Goal: Task Accomplishment & Management: Manage account settings

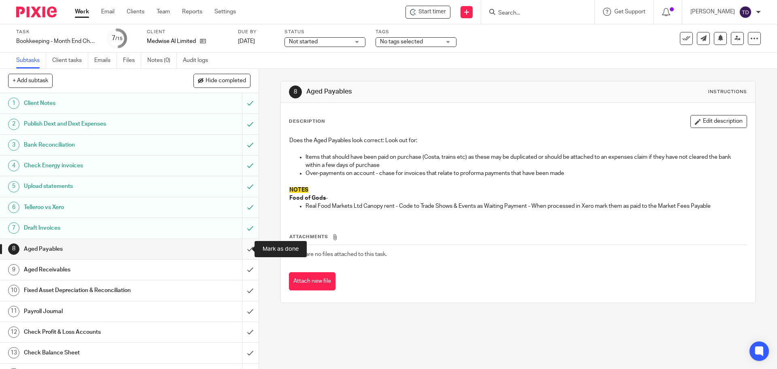
click at [240, 248] on input "submit" at bounding box center [129, 249] width 259 height 20
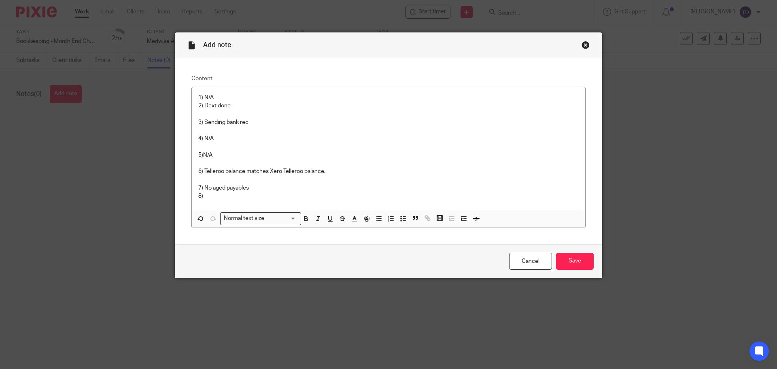
click at [232, 196] on p "1) N/A 2) Dext done 3) Sending bank rec 4) N/A 5)N/A 6) Telleroo balance matche…" at bounding box center [388, 147] width 381 height 106
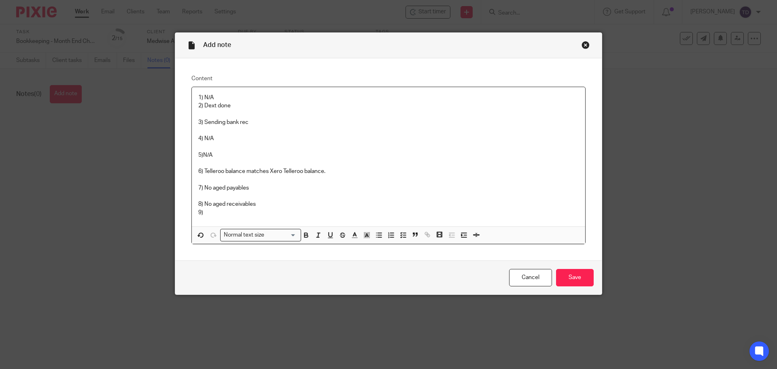
click at [251, 186] on p "1) N/A 2) Dext done 3) Sending bank rec 4) N/A 5)N/A 6) Telleroo balance matche…" at bounding box center [388, 155] width 381 height 123
click at [198, 187] on p "1) N/A 2) Dext done 3) Sending bank rec 4) N/A 5)N/A 6) Telleroo balance matche…" at bounding box center [388, 155] width 381 height 123
drag, startPoint x: 251, startPoint y: 187, endPoint x: 217, endPoint y: 185, distance: 34.1
click at [217, 185] on p "1) N/A 2) Dext done 3) Sending bank rec 4) N/A 5)N/A 6) Telleroo balance matche…" at bounding box center [388, 155] width 381 height 123
click at [203, 186] on p "1) N/A 2) Dext done 3) Sending bank rec 4) N/A 5)N/A 6) Telleroo balance matche…" at bounding box center [388, 155] width 381 height 123
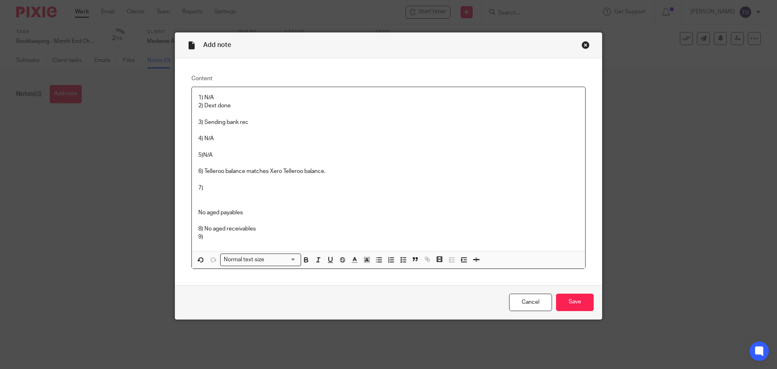
click at [217, 189] on p "1) N/A 2) Dext done 3) Sending bank rec 4) N/A 5)N/A 6) Telleroo balance matche…" at bounding box center [388, 168] width 381 height 148
click at [208, 201] on p "1) N/A 2) Dext done 3) Sending bank rec 4) N/A 5)N/A 6) Telleroo balance matche…" at bounding box center [388, 168] width 381 height 148
click at [194, 211] on div "1) N/A 2) Dext done 3) Sending bank rec 4) N/A 5)N/A 6) Telleroo balance matche…" at bounding box center [389, 169] width 394 height 164
click at [198, 226] on p "1) N/A 2) Dext done 3) Sending bank rec 4) N/A 5)N/A 6) Telleroo balance matche…" at bounding box center [388, 168] width 381 height 148
click at [195, 204] on div "1) N/A 2) Dext done 3) Sending bank rec 4) N/A 5)N/A 6) Telleroo balance matche…" at bounding box center [389, 169] width 394 height 164
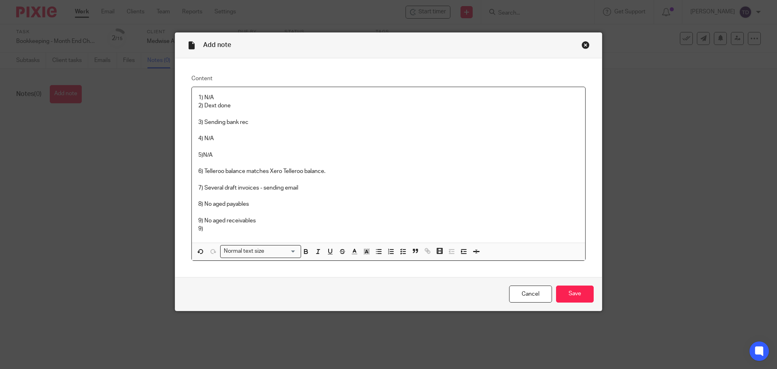
click at [198, 227] on p "1) N/A 2) Dext done 3) Sending bank rec 4) N/A 5)N/A 6) Telleroo balance matche…" at bounding box center [388, 164] width 381 height 140
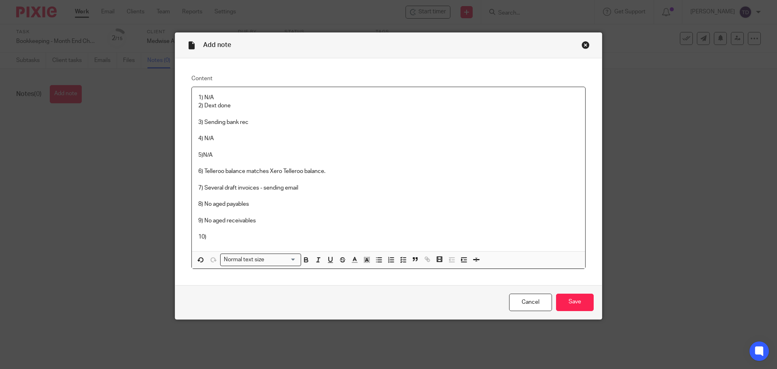
click at [211, 233] on p "1) N/A 2) Dext done 3) Sending bank rec 4) N/A 5)N/A 6) Telleroo balance matche…" at bounding box center [388, 168] width 381 height 148
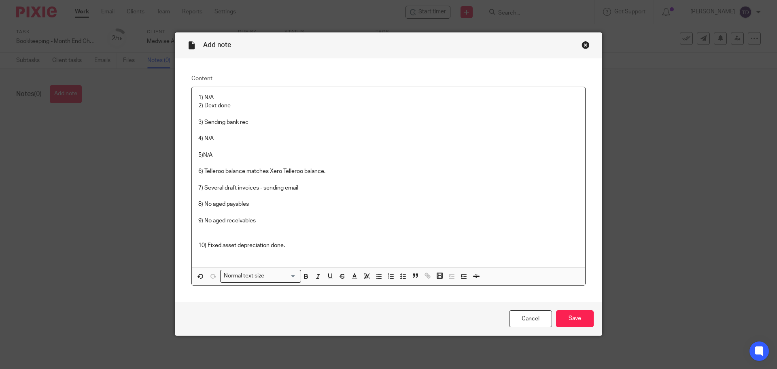
click at [297, 249] on p "1) N/A 2) Dext done 3) Sending bank rec 4) N/A 5)N/A 6) Telleroo balance matche…" at bounding box center [388, 176] width 381 height 164
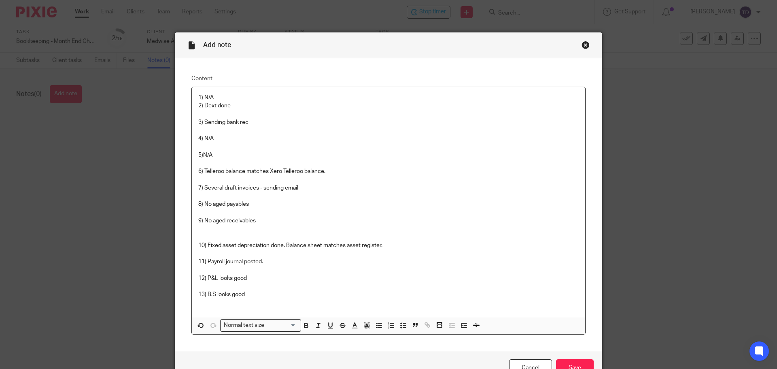
click at [253, 279] on p "1) N/A 2) Dext done 3) Sending bank rec 4) N/A 5)N/A 6) Telleroo balance matche…" at bounding box center [388, 200] width 381 height 213
click at [249, 293] on p "1) N/A 2) Dext done 3) Sending bank rec 4) N/A 5)N/A 6) Telleroo balance matche…" at bounding box center [388, 200] width 381 height 213
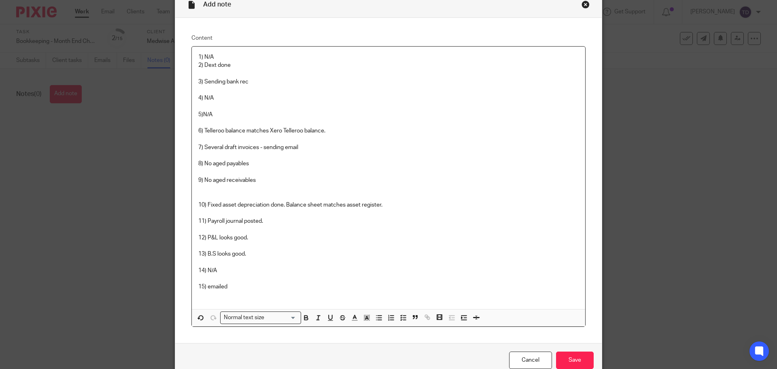
scroll to position [81, 0]
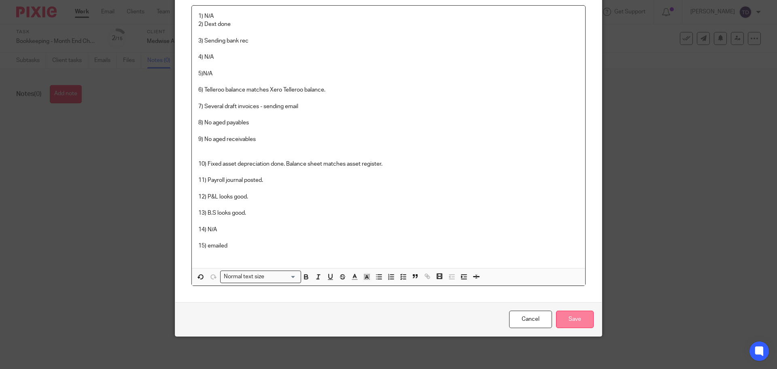
click at [585, 318] on input "Save" at bounding box center [575, 319] width 38 height 17
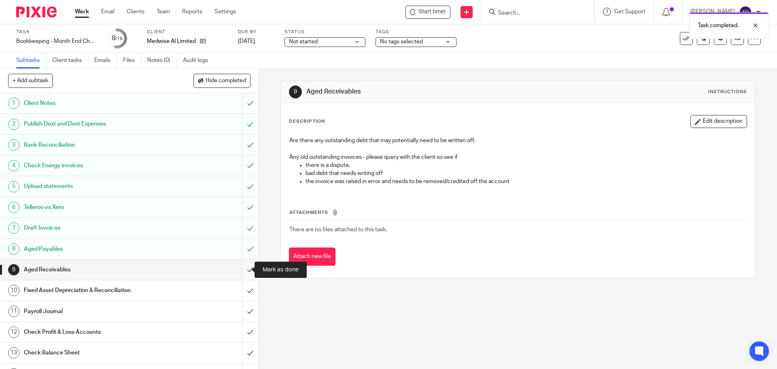
click at [243, 266] on input "submit" at bounding box center [129, 270] width 259 height 20
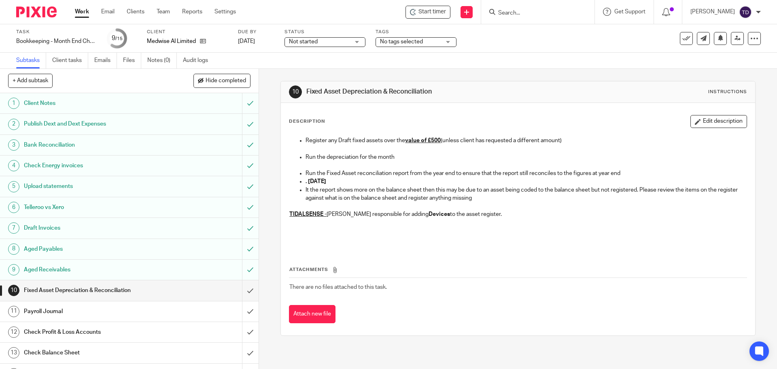
click at [724, 256] on div "Attachments There are no files attached to this task. Attach new file" at bounding box center [518, 286] width 458 height 74
click at [240, 291] on input "submit" at bounding box center [129, 290] width 259 height 20
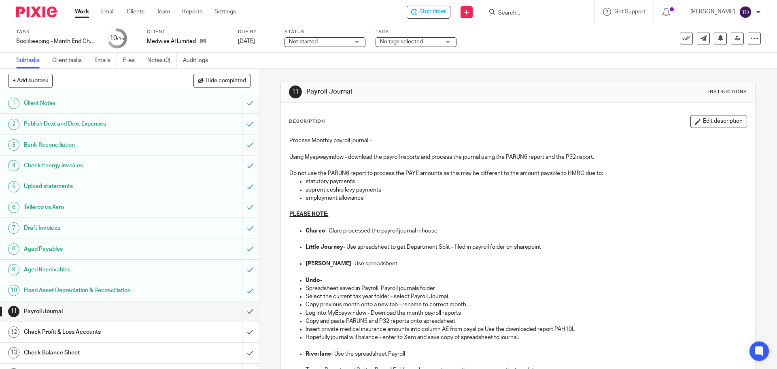
click at [509, 128] on div "Description Edit description Process Monthly payroll journal - Using Myepwayind…" at bounding box center [518, 272] width 458 height 315
click at [243, 312] on input "submit" at bounding box center [129, 311] width 259 height 20
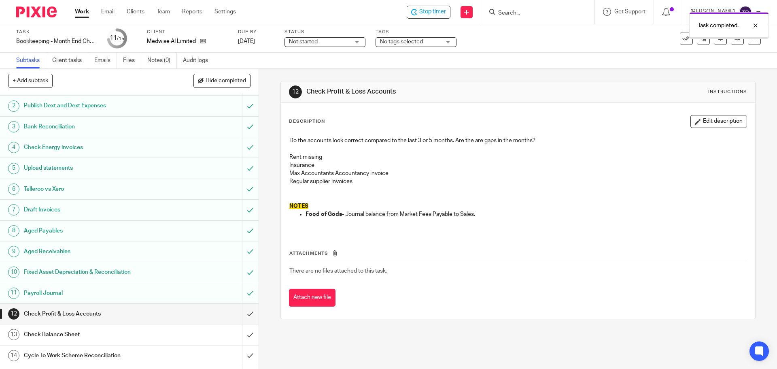
scroll to position [36, 0]
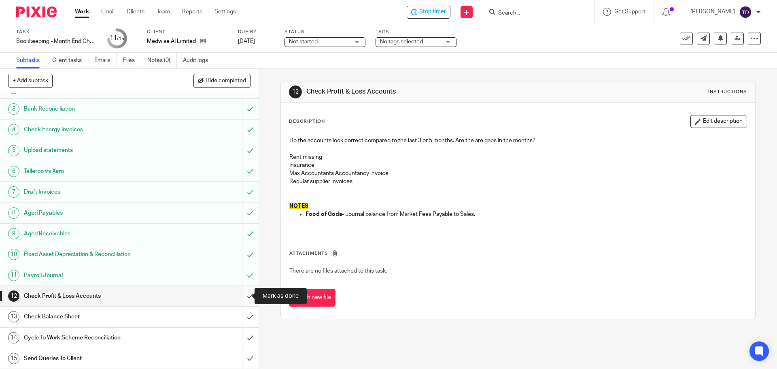
click at [242, 297] on input "submit" at bounding box center [129, 296] width 259 height 20
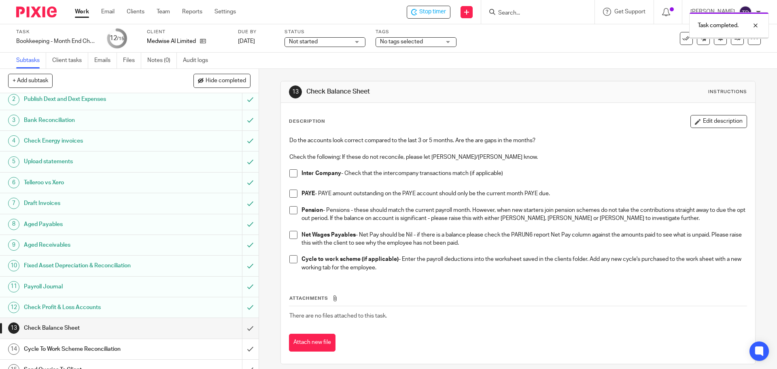
scroll to position [36, 0]
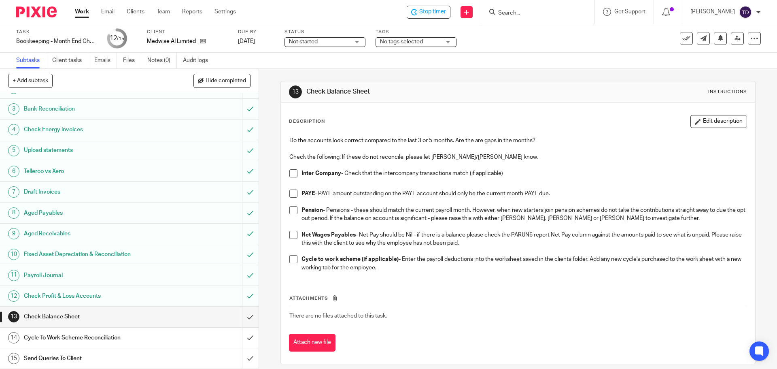
click at [292, 172] on span at bounding box center [293, 173] width 8 height 8
click at [293, 193] on span at bounding box center [293, 193] width 8 height 8
click at [291, 210] on span at bounding box center [293, 210] width 8 height 8
click at [289, 236] on span at bounding box center [293, 235] width 8 height 8
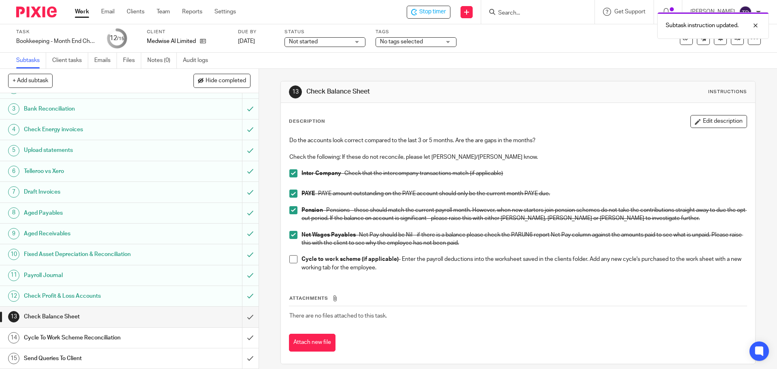
click at [293, 261] on span at bounding box center [293, 259] width 8 height 8
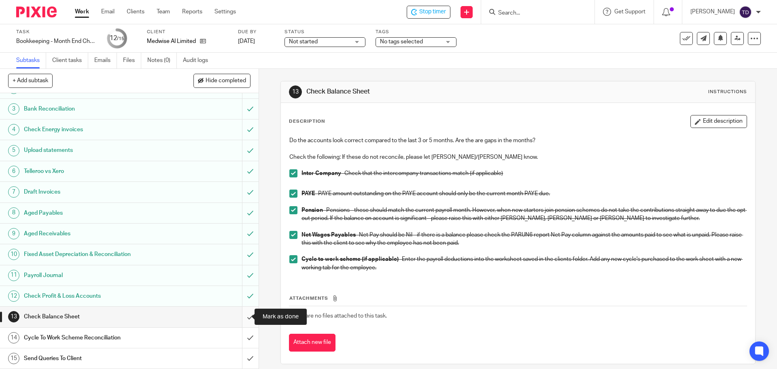
click at [242, 319] on input "submit" at bounding box center [129, 316] width 259 height 20
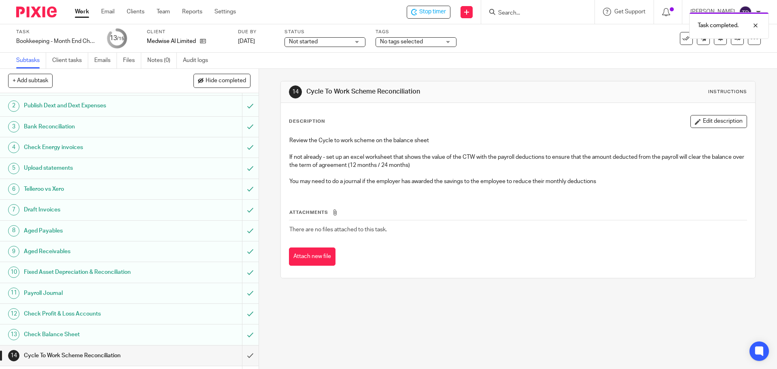
scroll to position [36, 0]
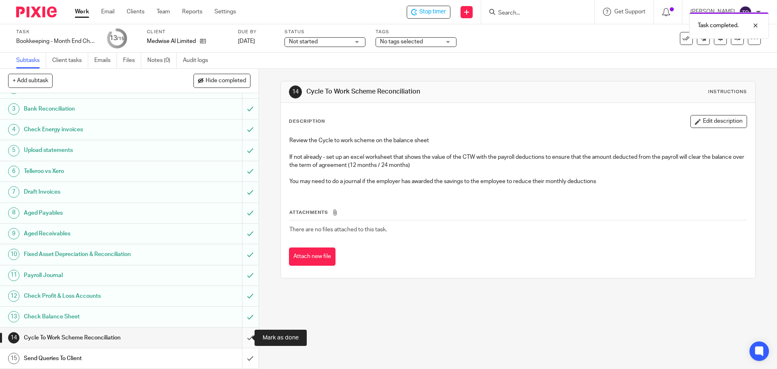
click at [245, 339] on input "submit" at bounding box center [129, 338] width 259 height 20
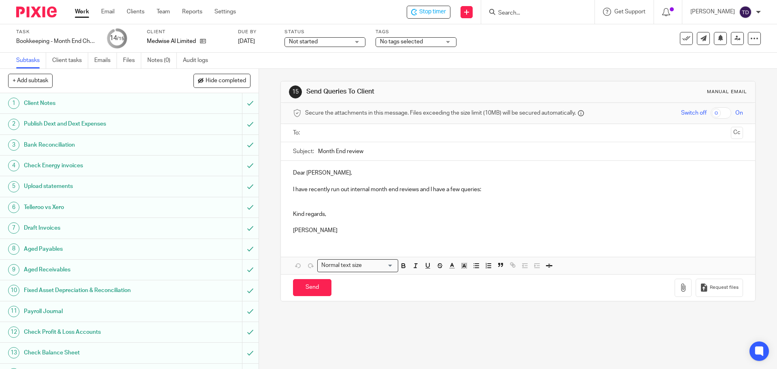
scroll to position [36, 0]
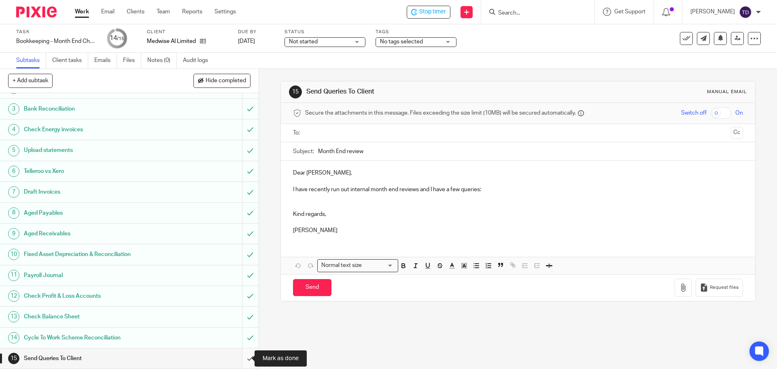
click at [237, 359] on input "submit" at bounding box center [129, 358] width 259 height 20
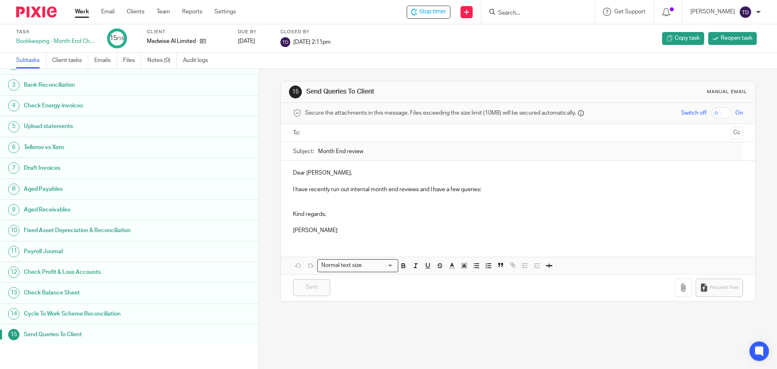
scroll to position [36, 0]
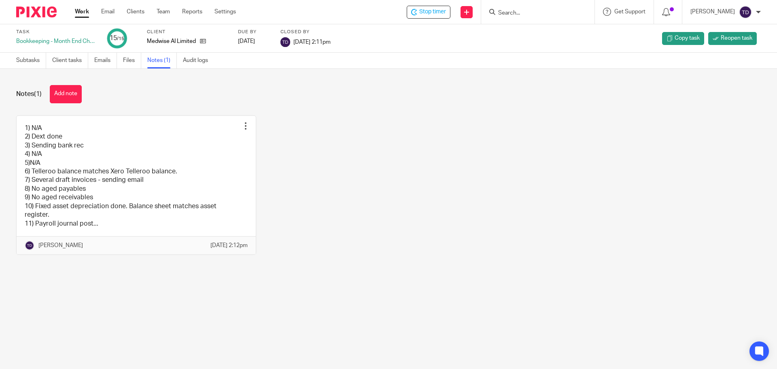
click at [82, 13] on link "Work" at bounding box center [82, 12] width 14 height 8
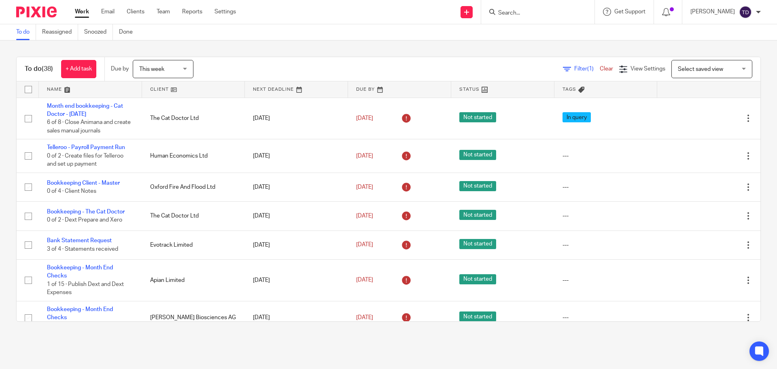
click at [575, 66] on span "Filter (1)" at bounding box center [588, 69] width 26 height 6
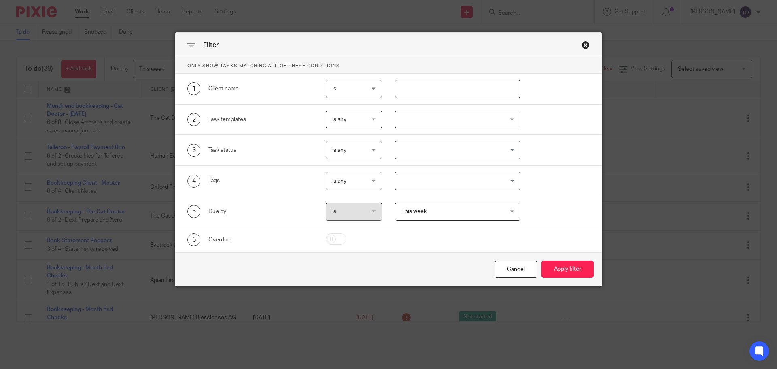
click at [420, 87] on input "text" at bounding box center [458, 89] width 126 height 18
type input "medwise"
click at [577, 273] on button "Apply filter" at bounding box center [568, 269] width 52 height 17
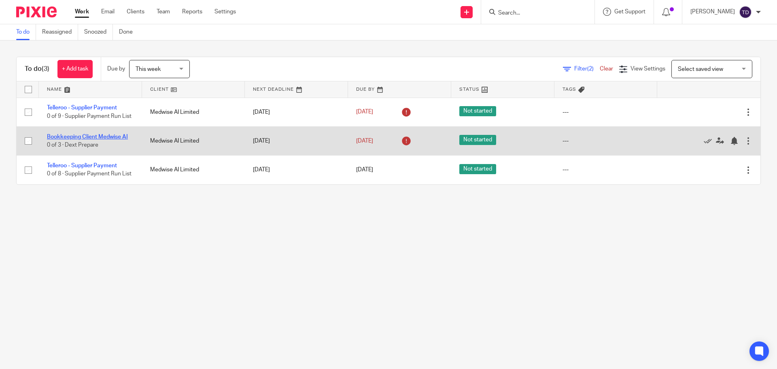
click at [81, 135] on link "Bookkeeping Client Medwise AI" at bounding box center [87, 137] width 81 height 6
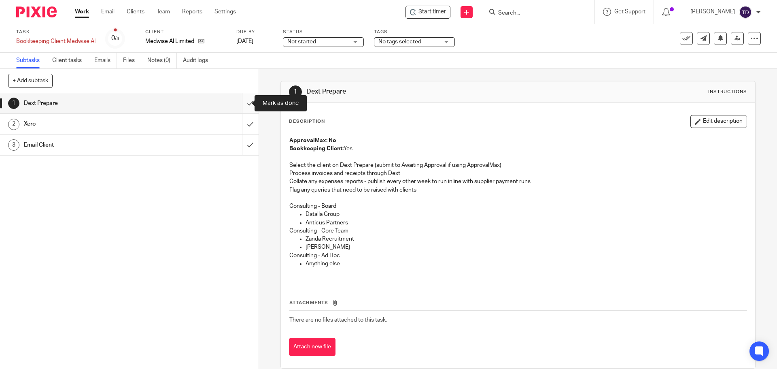
click at [239, 102] on input "submit" at bounding box center [129, 103] width 259 height 20
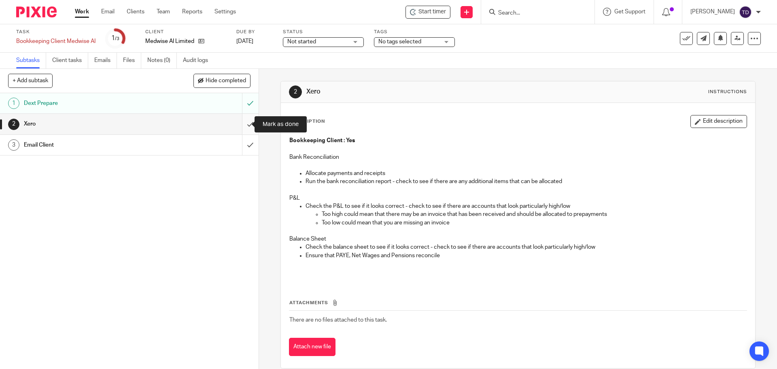
click at [241, 126] on input "submit" at bounding box center [129, 124] width 259 height 20
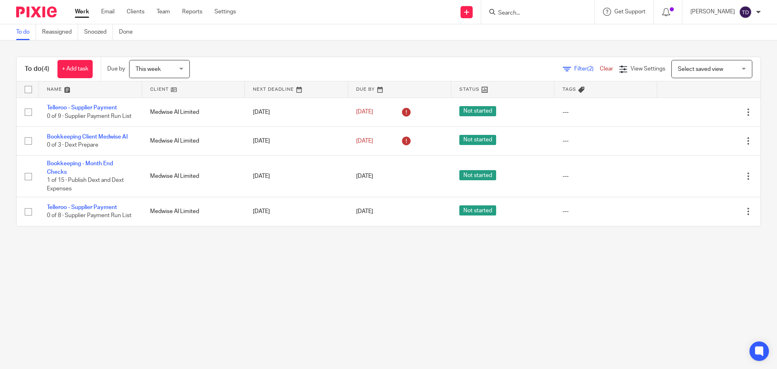
click at [563, 70] on icon at bounding box center [567, 69] width 8 height 8
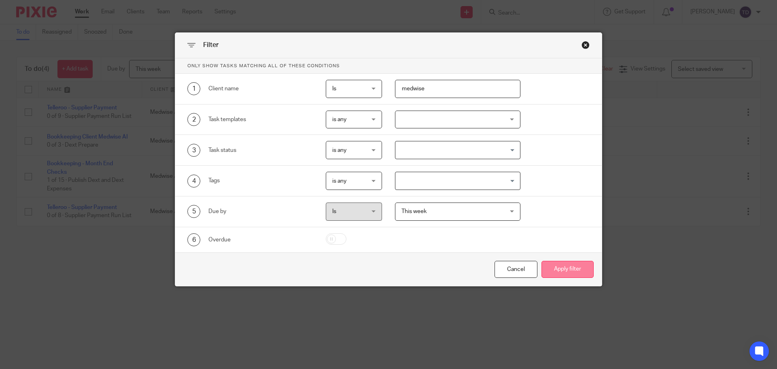
click at [560, 264] on button "Apply filter" at bounding box center [568, 269] width 52 height 17
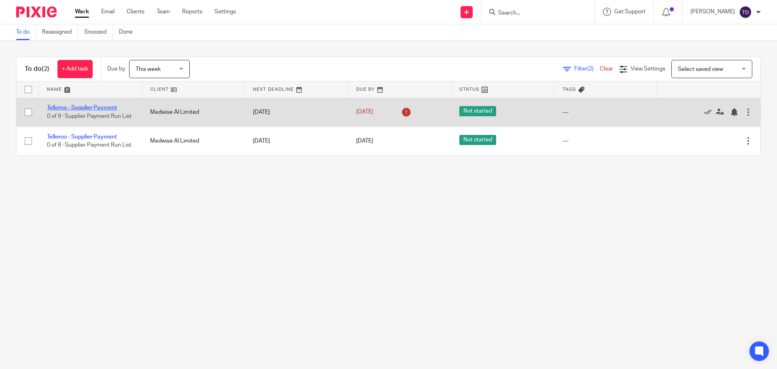
click at [110, 106] on link "Telleroo - Supplier Payment" at bounding box center [82, 108] width 70 height 6
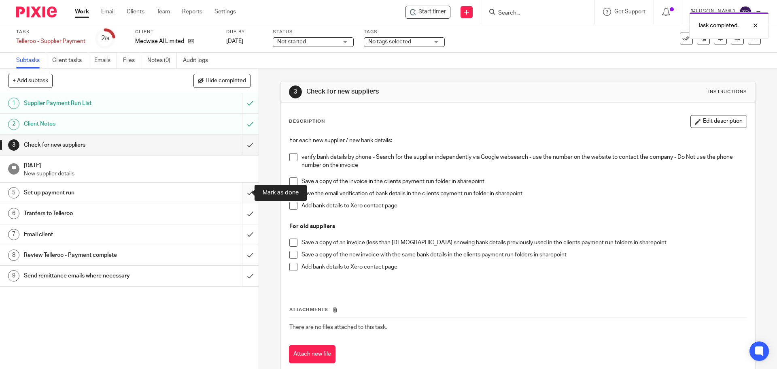
click at [243, 192] on input "submit" at bounding box center [129, 193] width 259 height 20
click at [240, 236] on input "submit" at bounding box center [129, 234] width 259 height 20
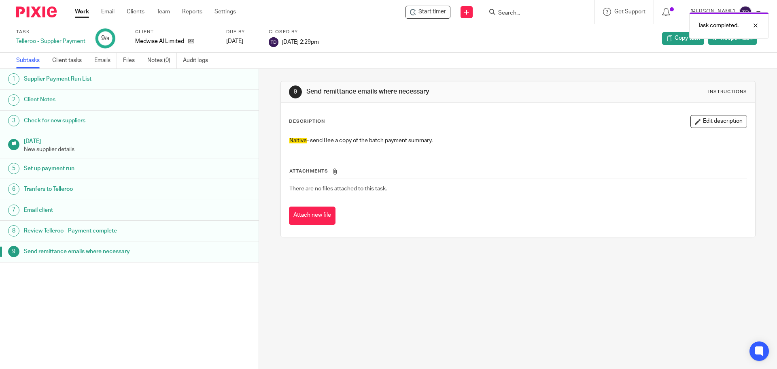
click at [30, 56] on link "Subtasks" at bounding box center [31, 61] width 30 height 16
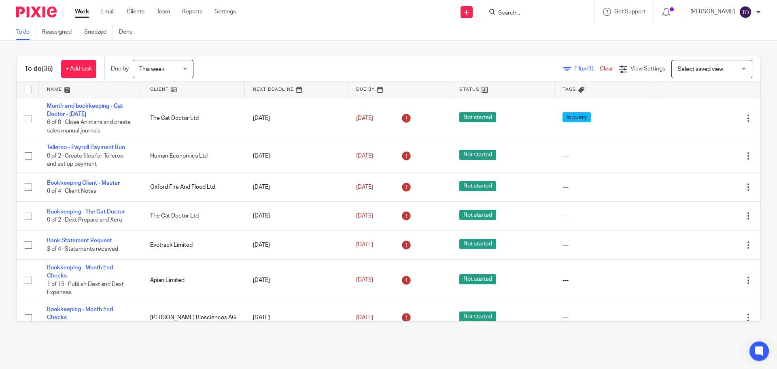
click at [563, 65] on div "Filter (1) Clear" at bounding box center [591, 69] width 56 height 9
click at [563, 68] on link "Filter (1)" at bounding box center [581, 69] width 37 height 6
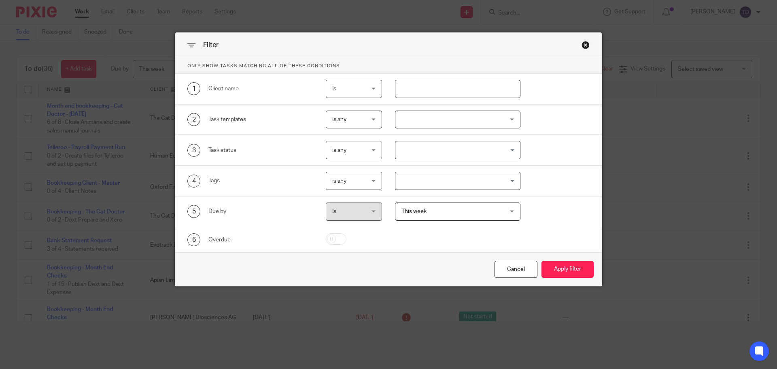
click at [417, 86] on input "text" at bounding box center [458, 89] width 126 height 18
type input "medwise"
click at [542, 261] on button "Apply filter" at bounding box center [568, 269] width 52 height 17
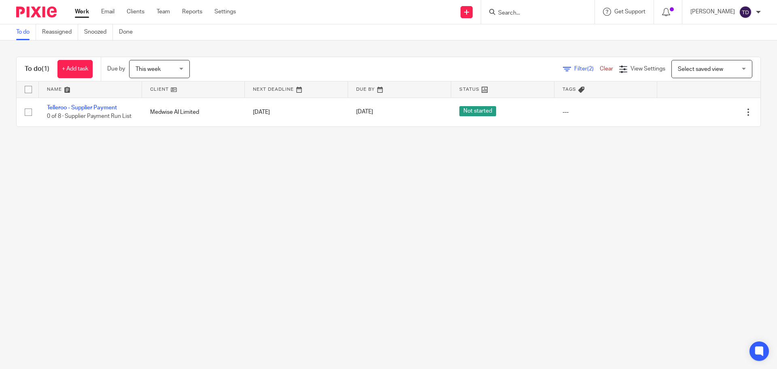
click at [290, 28] on div "To do Reassigned Snoozed Done" at bounding box center [388, 32] width 777 height 16
click at [82, 13] on link "Work" at bounding box center [82, 12] width 14 height 8
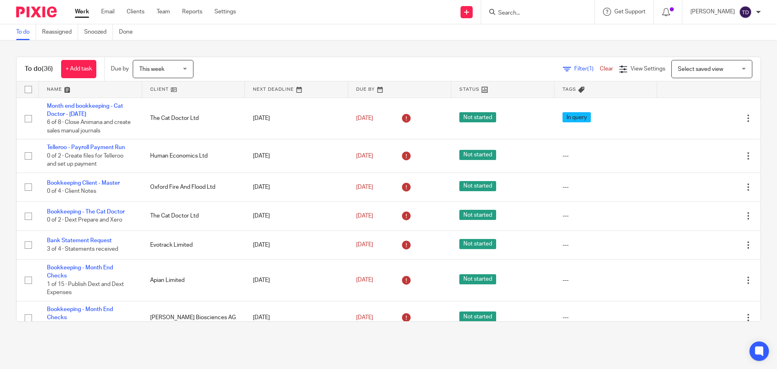
click at [575, 69] on span "Filter (1)" at bounding box center [588, 69] width 26 height 6
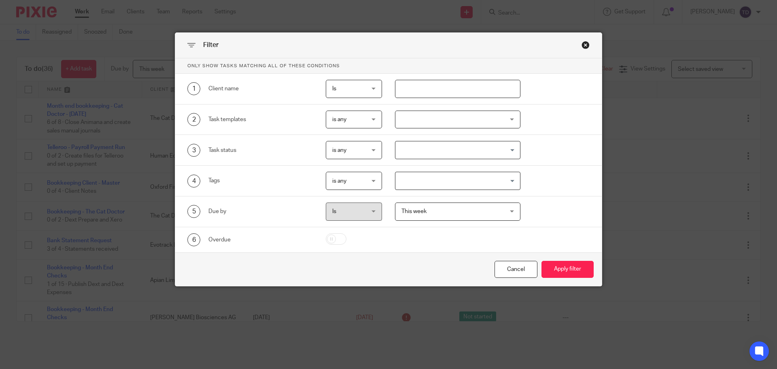
click at [438, 86] on input "text" at bounding box center [458, 89] width 126 height 18
type input "evotrack"
click at [542, 261] on button "Apply filter" at bounding box center [568, 269] width 52 height 17
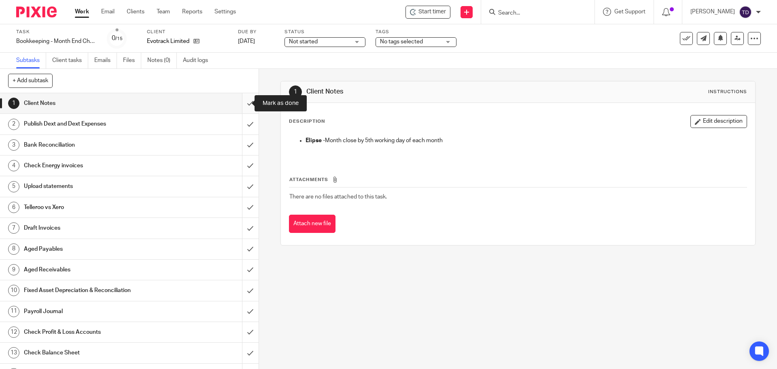
click at [239, 103] on input "submit" at bounding box center [129, 103] width 259 height 20
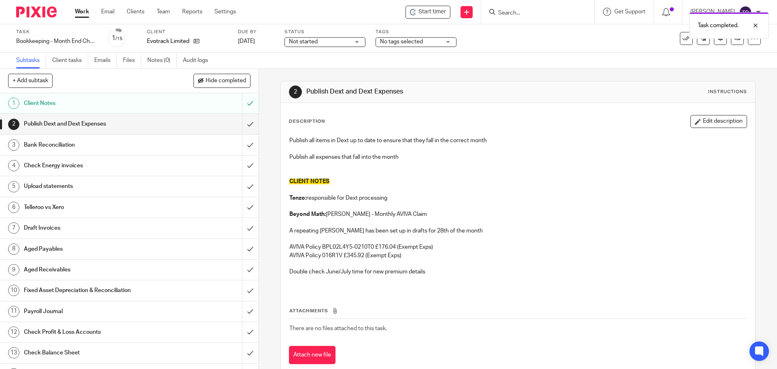
click at [449, 12] on div "Task completed." at bounding box center [579, 23] width 381 height 31
click at [384, 7] on div "Start timer Send new email Create task Add client Get Support Contact Support H…" at bounding box center [512, 12] width 529 height 24
click at [437, 10] on div "Task completed." at bounding box center [579, 23] width 381 height 31
click at [434, 10] on span "Start timer" at bounding box center [433, 12] width 28 height 9
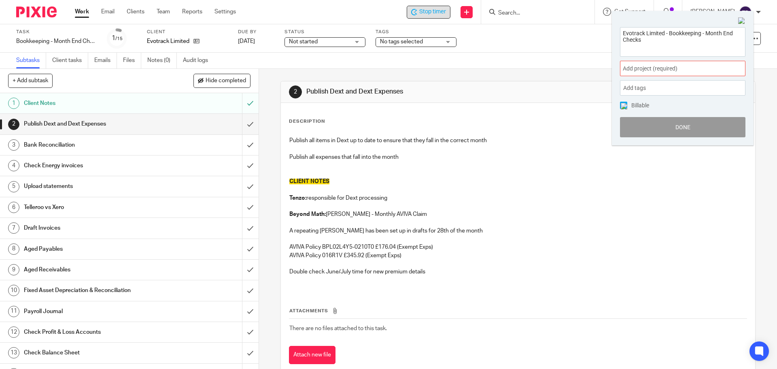
click at [639, 72] on span "Add project (required) :" at bounding box center [674, 68] width 102 height 9
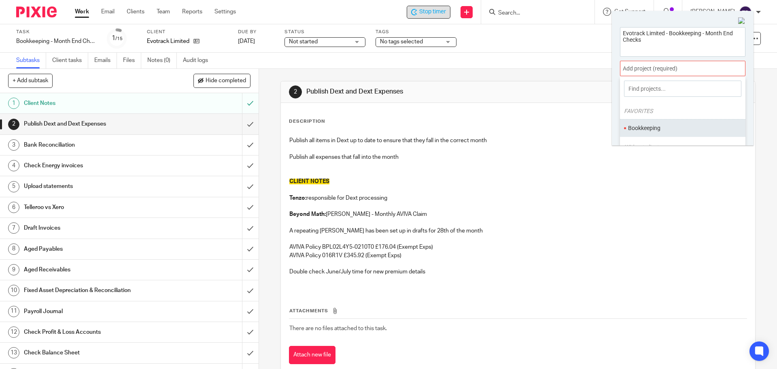
click at [653, 125] on li "Bookkeeping" at bounding box center [681, 128] width 106 height 9
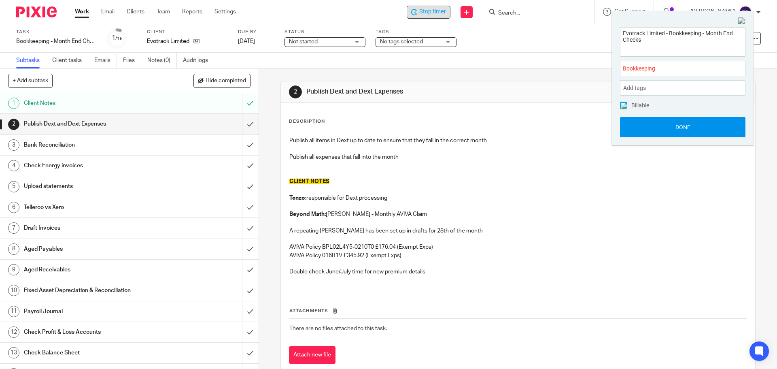
click at [652, 124] on button "Done" at bounding box center [683, 127] width 126 height 20
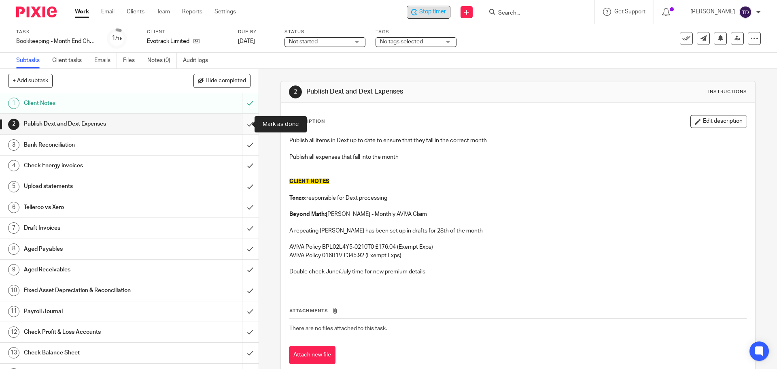
click at [238, 127] on input "submit" at bounding box center [129, 124] width 259 height 20
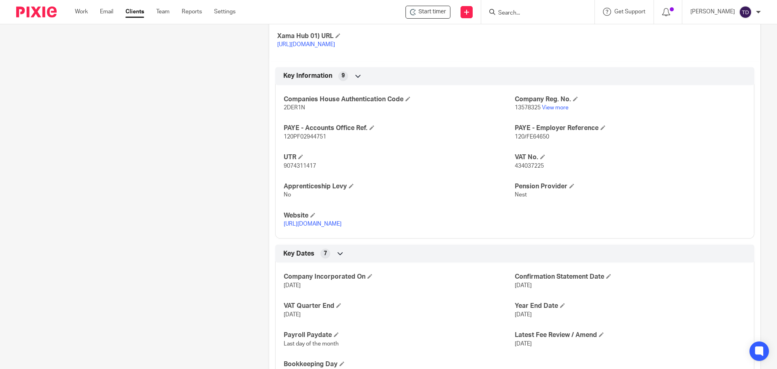
scroll to position [486, 0]
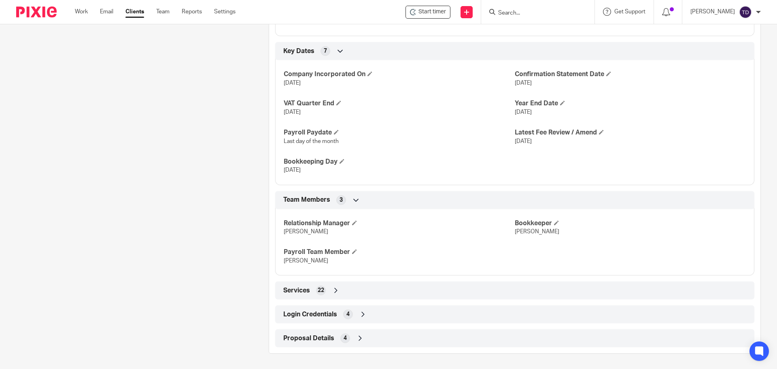
click at [338, 291] on icon at bounding box center [336, 290] width 8 height 8
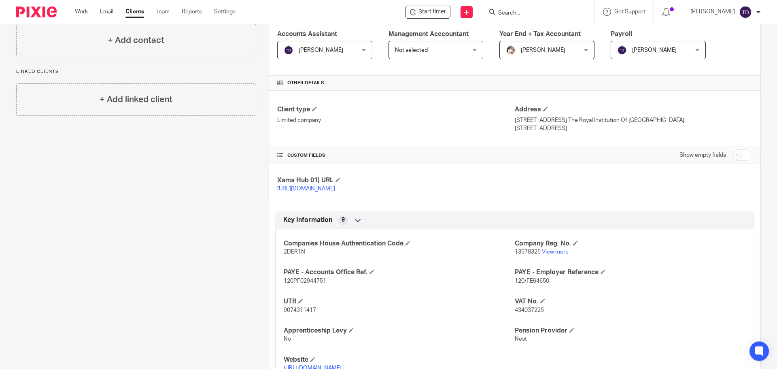
scroll to position [0, 0]
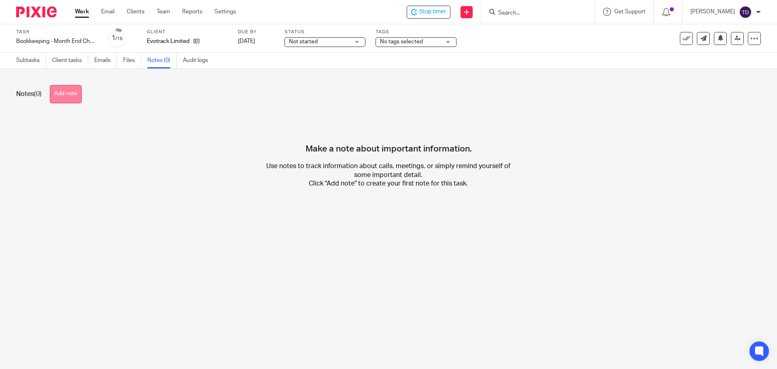
click at [78, 98] on button "Add note" at bounding box center [66, 94] width 32 height 18
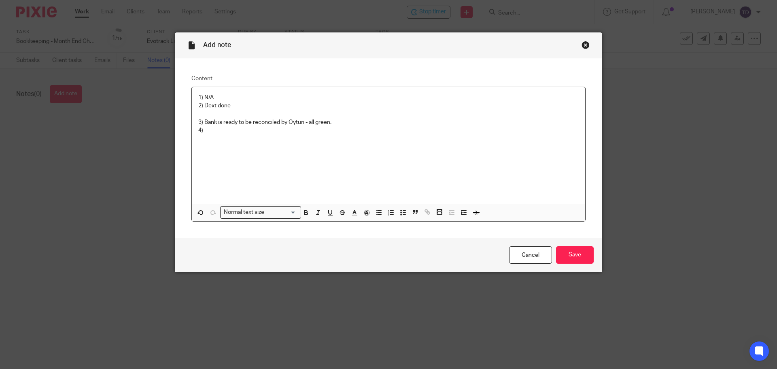
click at [334, 122] on p "1) N/A 2) Dext done 3) Bank is ready to be reconciled by Oytun - all green. 4)" at bounding box center [388, 114] width 381 height 41
click at [234, 135] on div "1) N/A 2) Dext done 3) Bank is ready to be reconciled by Oytun - all green. 4)" at bounding box center [389, 145] width 394 height 117
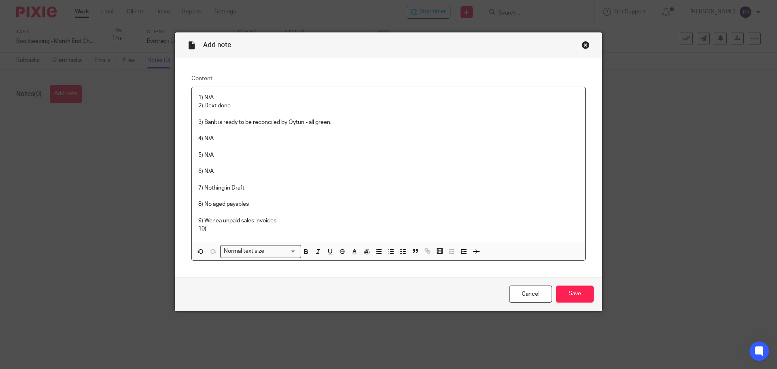
click at [299, 219] on p "1) N/A 2) Dext done 3) Bank is ready to be reconciled by Oytun - all green. 4) …" at bounding box center [388, 164] width 381 height 140
click at [238, 229] on p "1) N/A 2) Dext done 3) Bank is ready to be reconciled by Oytun - all green. 4) …" at bounding box center [388, 164] width 381 height 140
click at [289, 228] on p "1) N/A 2) Dext done 3) Bank is ready to be reconciled by Oytun - all green. 4) …" at bounding box center [388, 164] width 381 height 140
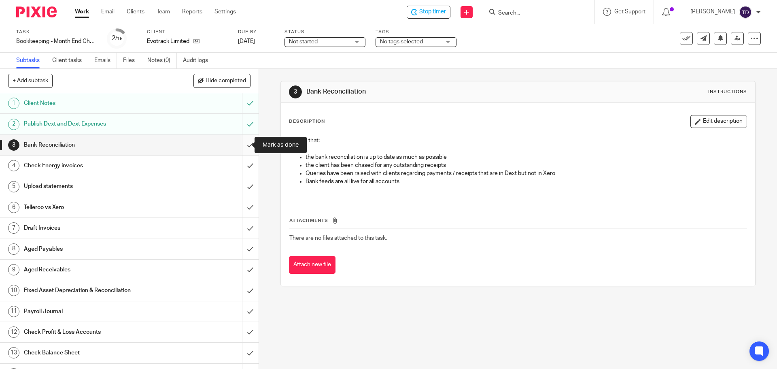
click at [240, 140] on input "submit" at bounding box center [129, 145] width 259 height 20
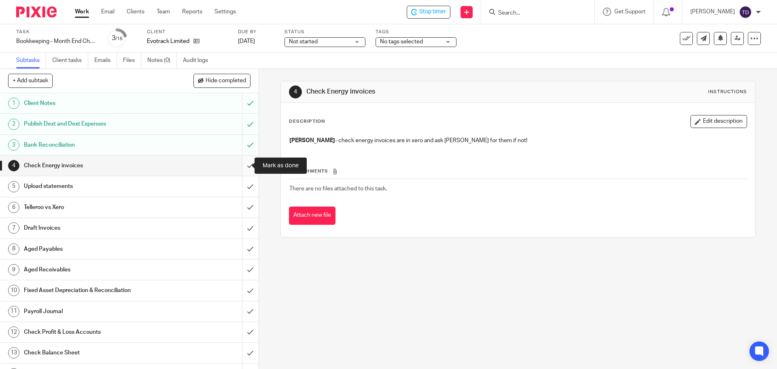
click at [245, 164] on input "submit" at bounding box center [129, 165] width 259 height 20
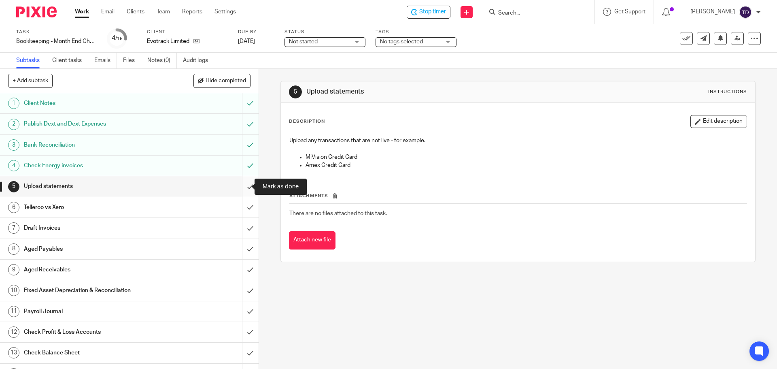
click at [239, 183] on input "submit" at bounding box center [129, 186] width 259 height 20
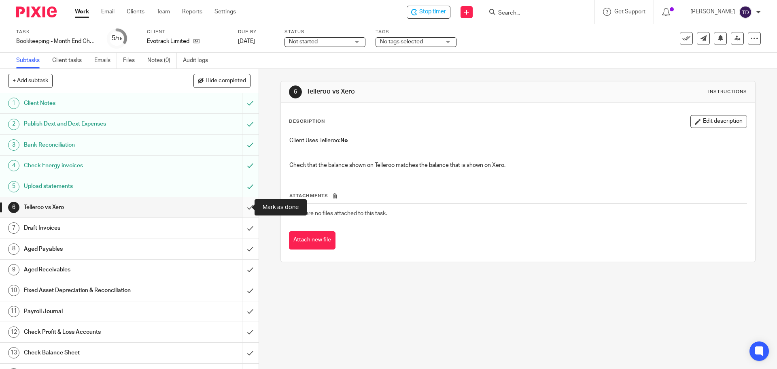
click at [237, 208] on input "submit" at bounding box center [129, 207] width 259 height 20
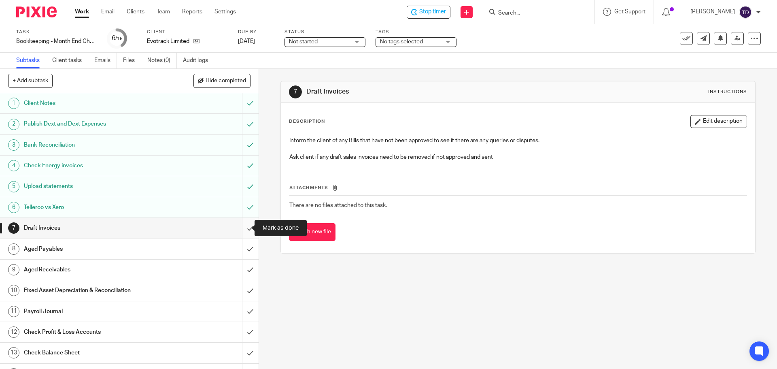
click at [242, 227] on input "submit" at bounding box center [129, 228] width 259 height 20
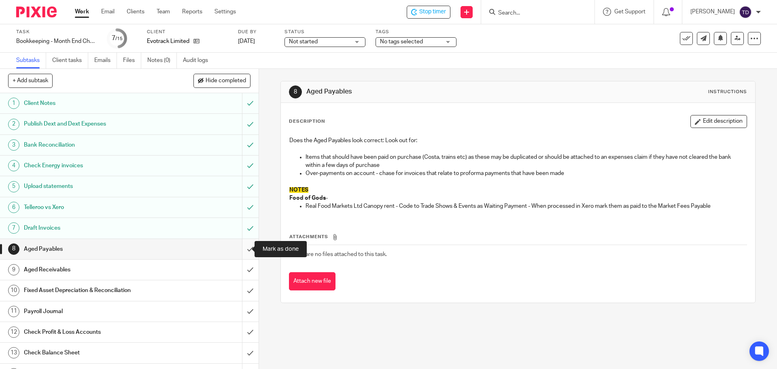
click at [240, 250] on input "submit" at bounding box center [129, 249] width 259 height 20
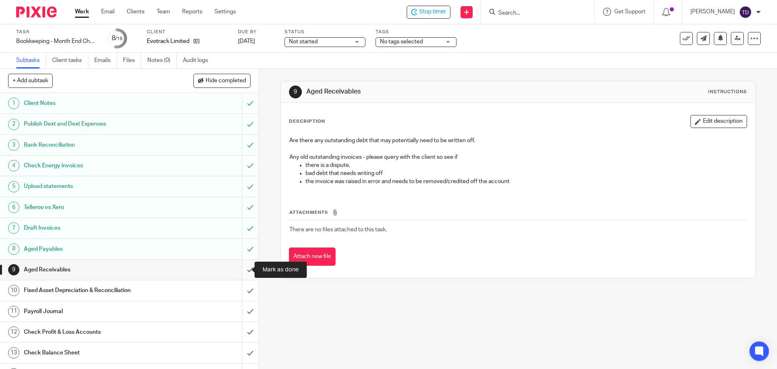
click at [237, 268] on input "submit" at bounding box center [129, 270] width 259 height 20
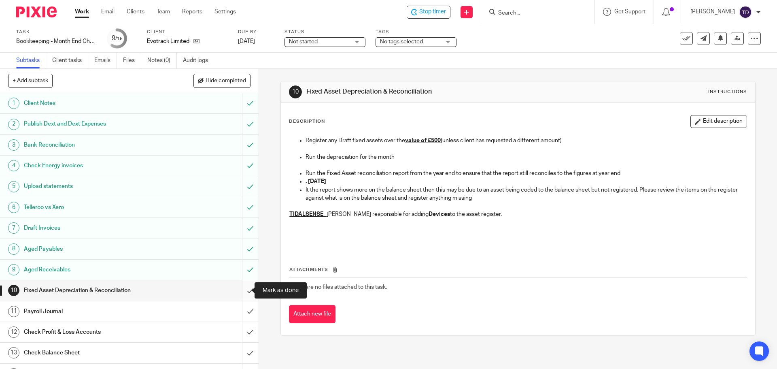
click at [243, 290] on input "submit" at bounding box center [129, 290] width 259 height 20
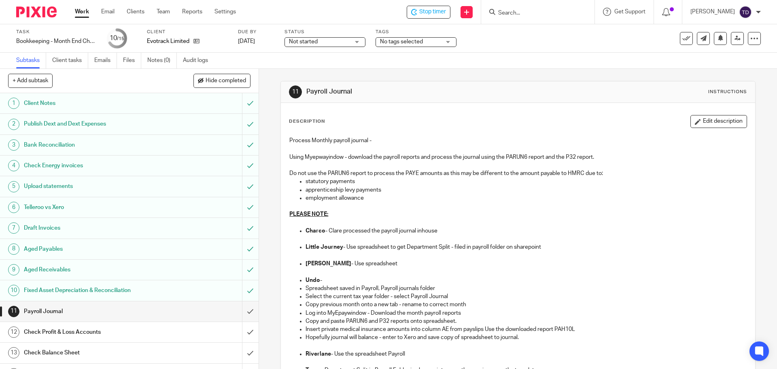
click at [316, 11] on div "Stop timer Send new email Create task Add client Get Support Contact Support He…" at bounding box center [512, 12] width 529 height 24
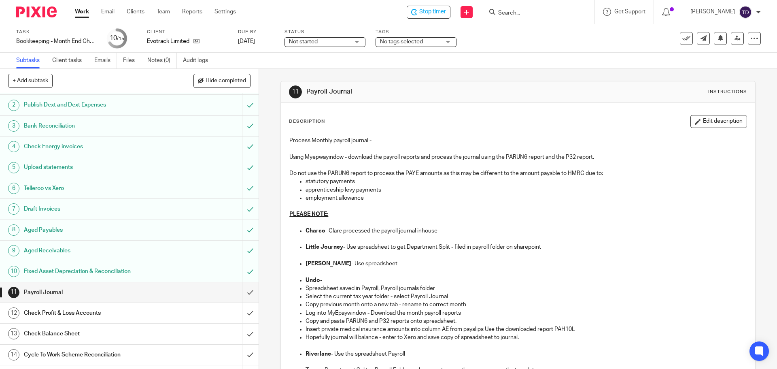
scroll to position [36, 0]
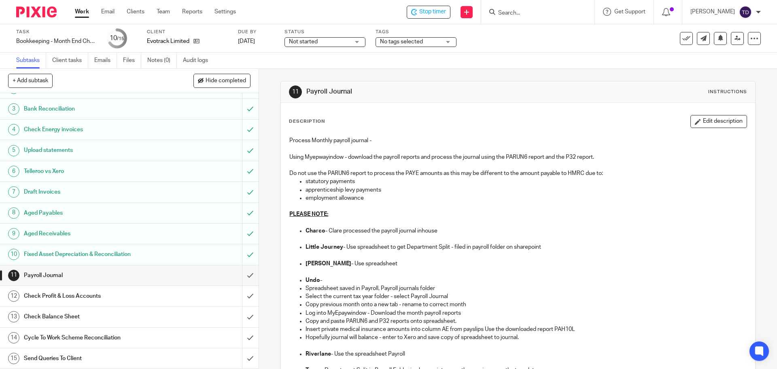
click at [191, 298] on div "Check Profit & Loss Accounts" at bounding box center [129, 296] width 210 height 12
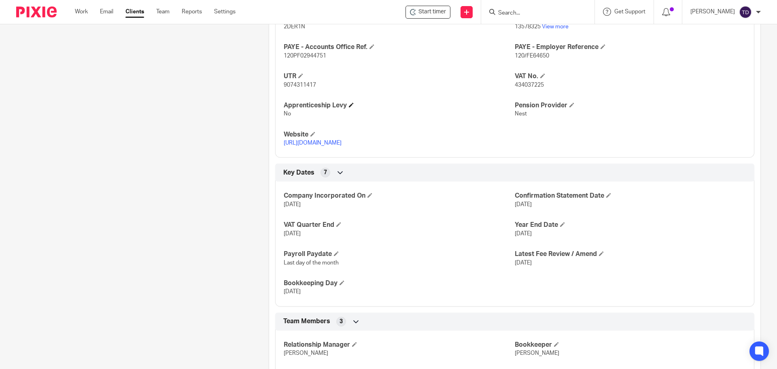
scroll to position [487, 0]
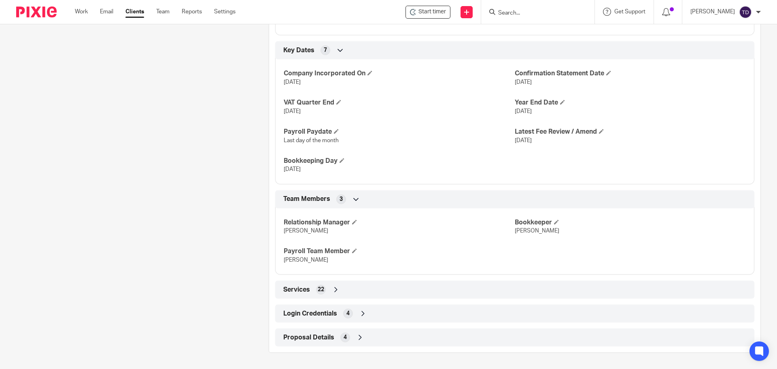
click at [332, 290] on icon at bounding box center [336, 289] width 8 height 8
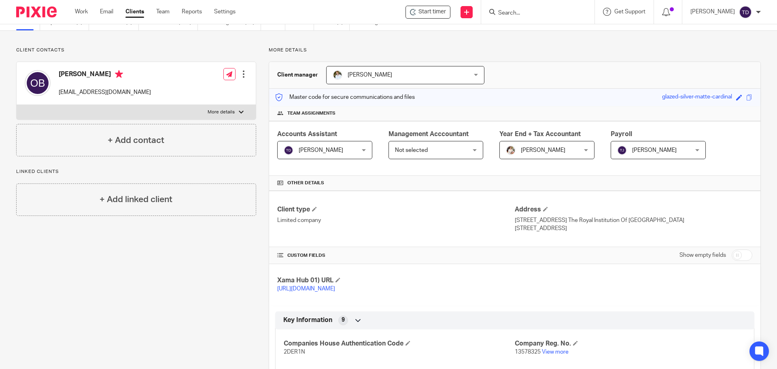
scroll to position [0, 0]
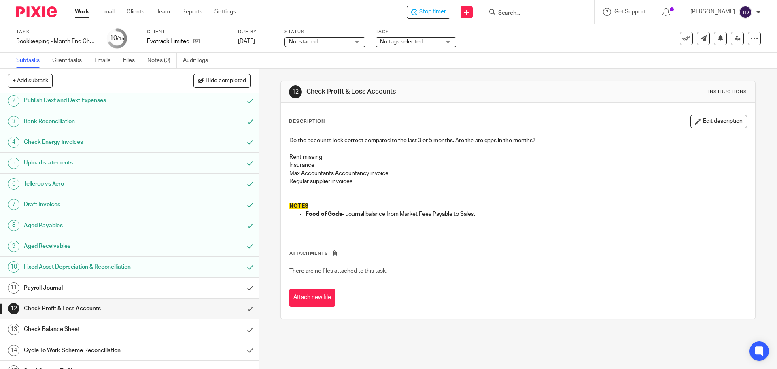
scroll to position [36, 0]
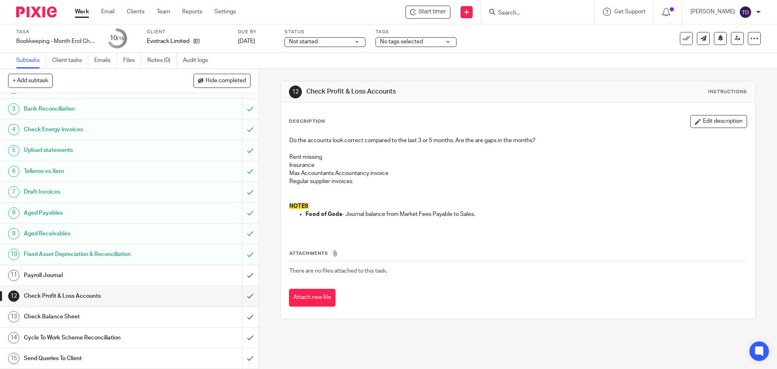
click at [729, 217] on p "Food of Gods - Journal balance from Market Fees Payable to Sales." at bounding box center [526, 214] width 441 height 8
click at [241, 296] on input "submit" at bounding box center [129, 296] width 259 height 20
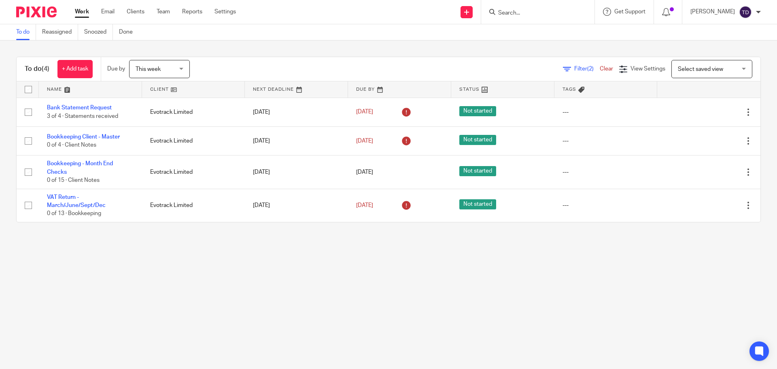
drag, startPoint x: 554, startPoint y: 68, endPoint x: 560, endPoint y: 68, distance: 6.1
click at [563, 68] on icon at bounding box center [567, 69] width 8 height 8
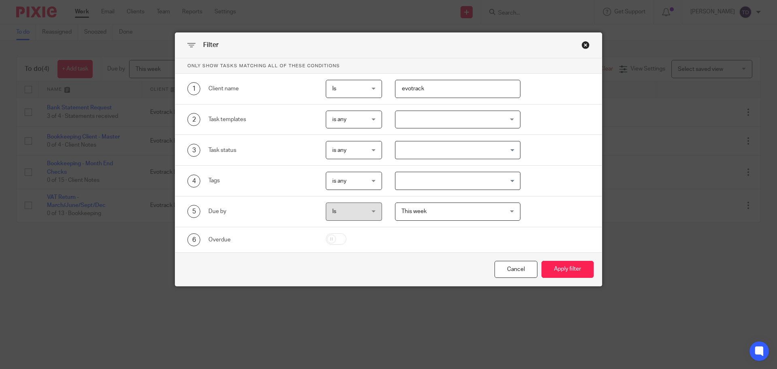
drag, startPoint x: 455, startPoint y: 87, endPoint x: 372, endPoint y: 74, distance: 83.7
click at [373, 83] on div "1 Client name Is Is Is Is not is evotrack" at bounding box center [382, 89] width 415 height 18
type input "medwise"
click at [542, 261] on button "Apply filter" at bounding box center [568, 269] width 52 height 17
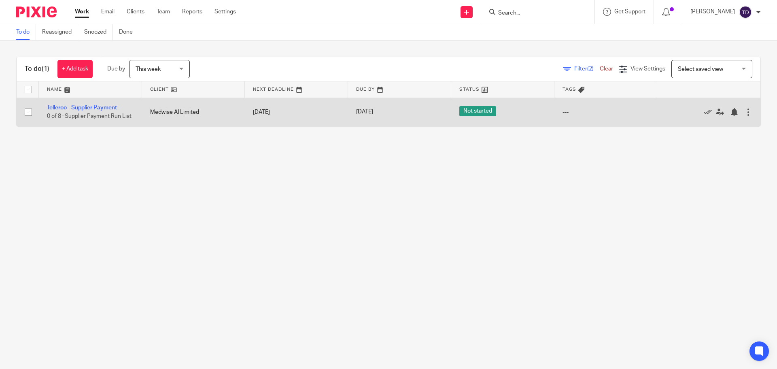
click at [87, 111] on link "Telleroo - Supplier Payment" at bounding box center [82, 108] width 70 height 6
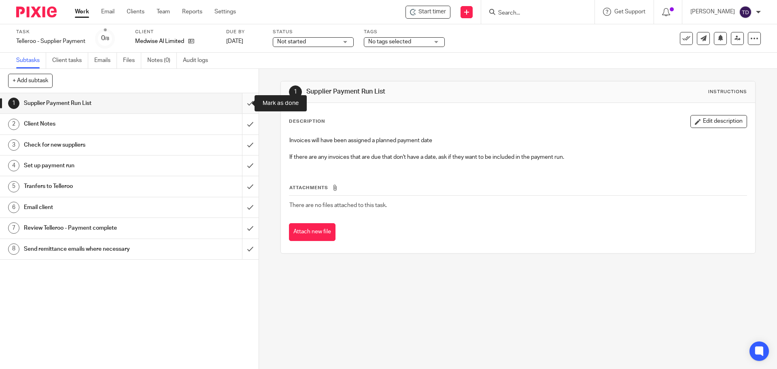
click at [240, 102] on input "submit" at bounding box center [129, 103] width 259 height 20
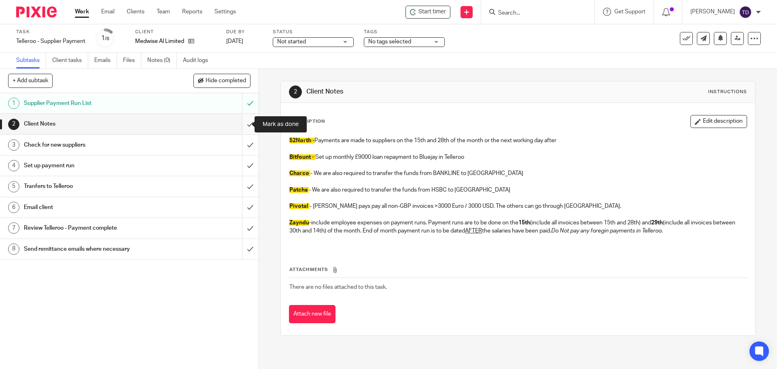
click at [241, 124] on input "submit" at bounding box center [129, 124] width 259 height 20
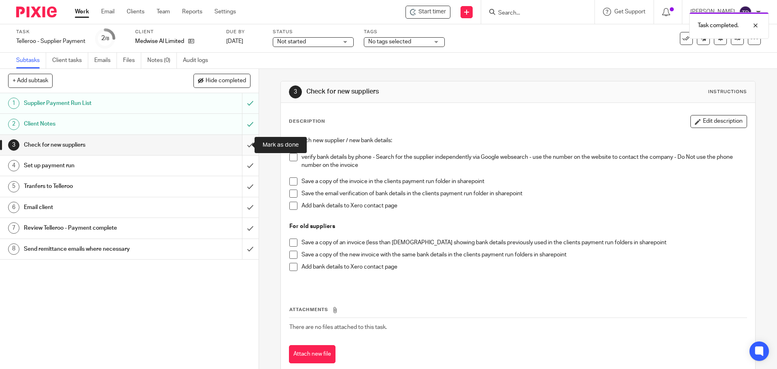
click at [240, 145] on input "submit" at bounding box center [129, 145] width 259 height 20
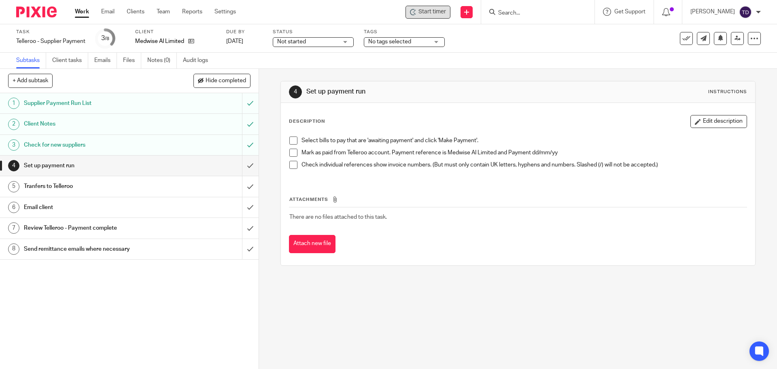
click at [446, 12] on span "Start timer" at bounding box center [433, 12] width 28 height 9
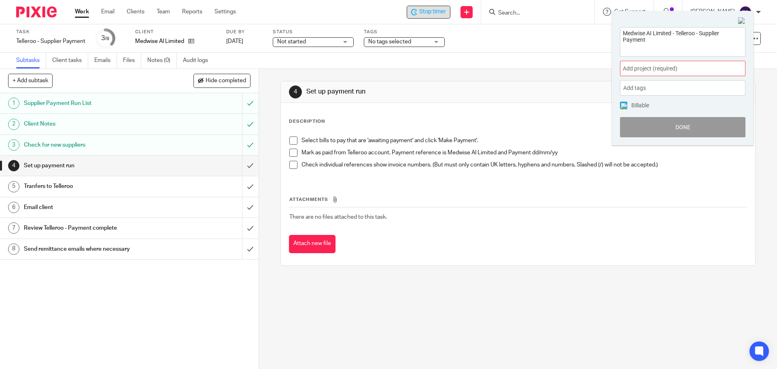
click at [665, 66] on span "Add project (required) :" at bounding box center [674, 68] width 102 height 9
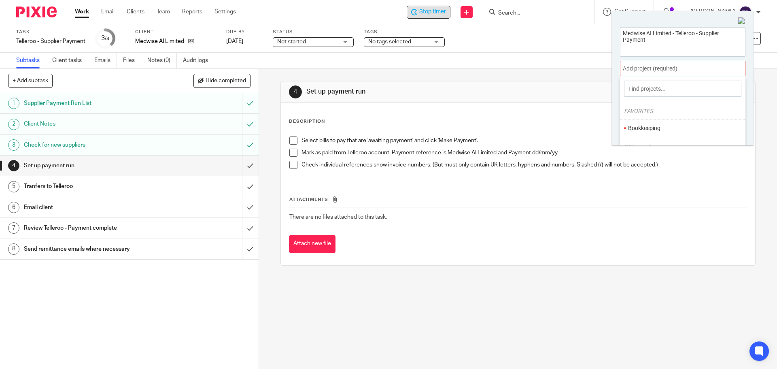
click at [670, 127] on li "Bookkeeping" at bounding box center [681, 128] width 106 height 9
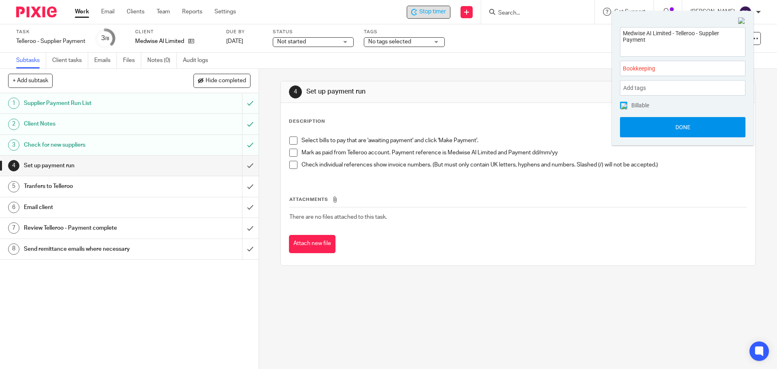
click at [677, 134] on button "Done" at bounding box center [683, 127] width 126 height 20
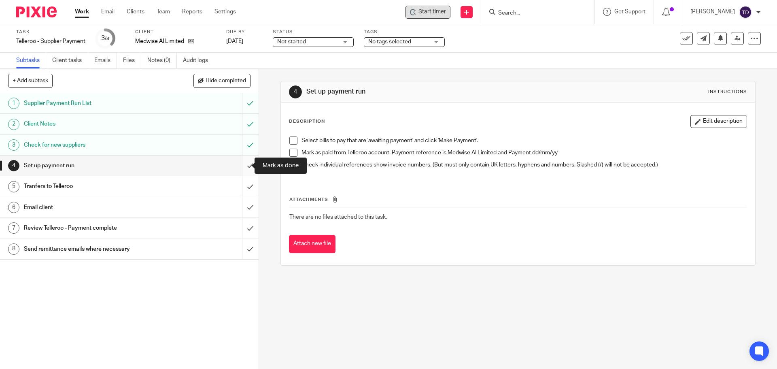
click at [245, 167] on input "submit" at bounding box center [129, 165] width 259 height 20
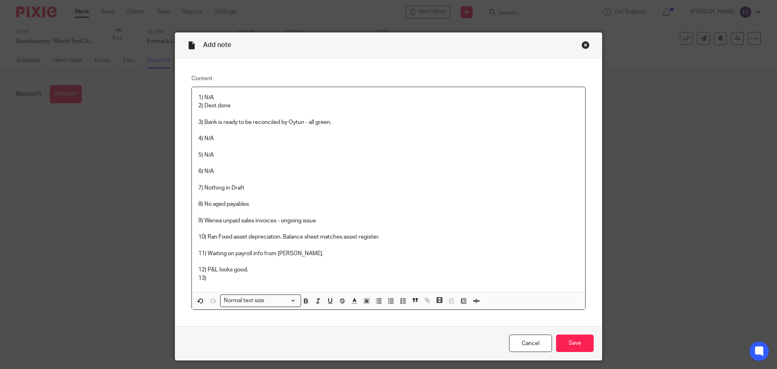
click at [204, 253] on p "1) N/A 2) Dext done 3) Bank is ready to be reconciled by Oytun - all green. 4) …" at bounding box center [388, 188] width 381 height 189
click at [213, 274] on p "1) N/A 2) Dext done 3) Bank is ready to be reconciled by Oytun - all green. 4) …" at bounding box center [388, 188] width 381 height 189
click at [206, 281] on p "1) N/A 2) Dext done 3) Bank is ready to be reconciled by Oytun - all green. 4) …" at bounding box center [388, 188] width 381 height 189
click at [241, 277] on p "1) N/A 2) Dext done 3) Bank is ready to be reconciled by Oytun - all green. 4) …" at bounding box center [388, 188] width 381 height 189
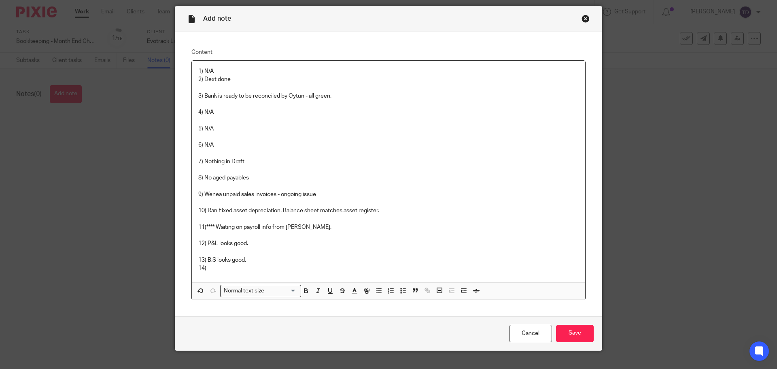
scroll to position [40, 0]
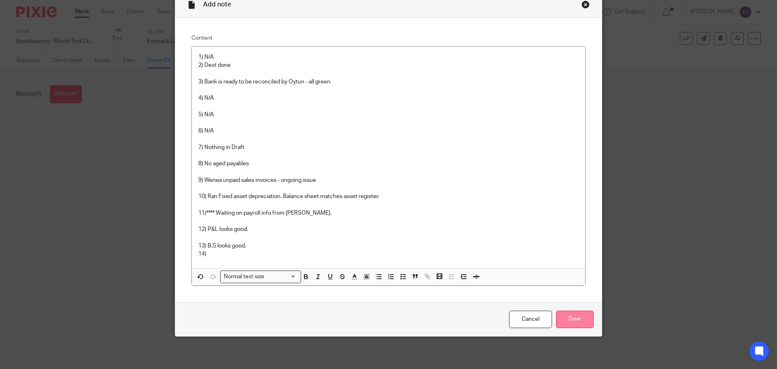
click at [582, 320] on input "Save" at bounding box center [575, 319] width 38 height 17
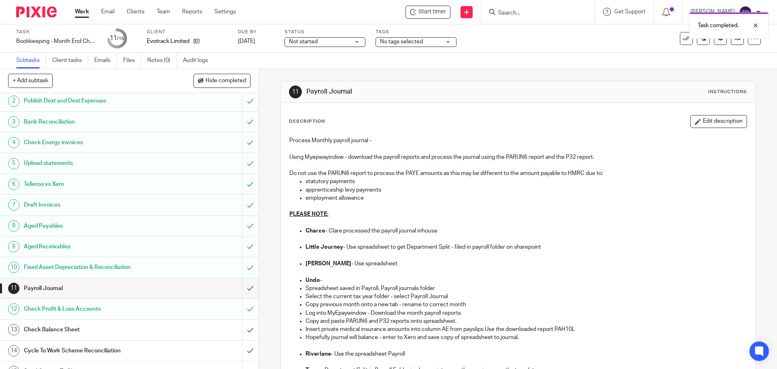
scroll to position [36, 0]
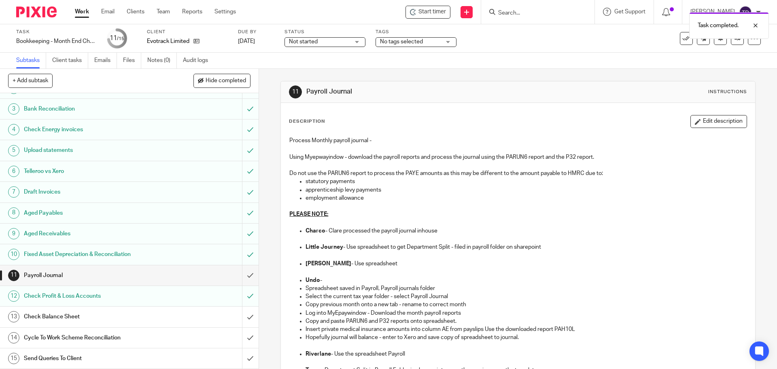
click at [181, 313] on div "Check Balance Sheet" at bounding box center [129, 317] width 210 height 12
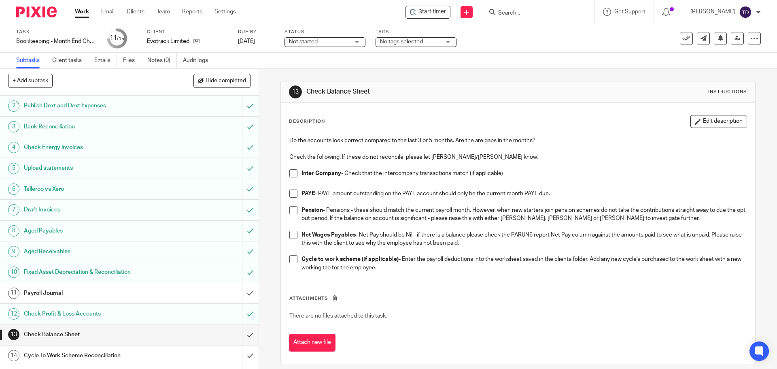
scroll to position [36, 0]
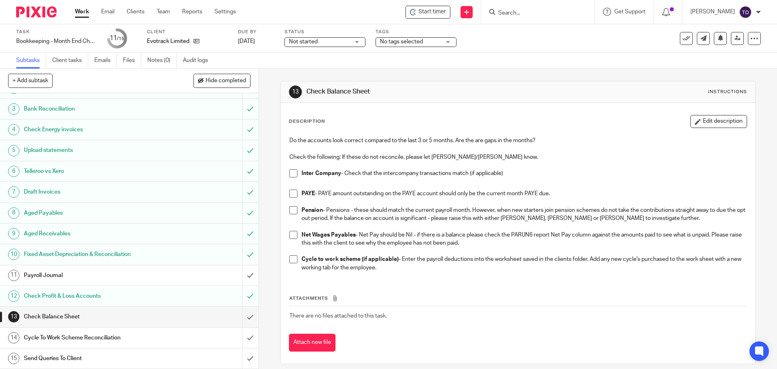
click at [293, 175] on span at bounding box center [293, 173] width 8 height 8
click at [292, 174] on span at bounding box center [293, 173] width 8 height 8
click at [292, 194] on span at bounding box center [293, 193] width 8 height 8
click at [291, 206] on span at bounding box center [293, 210] width 8 height 8
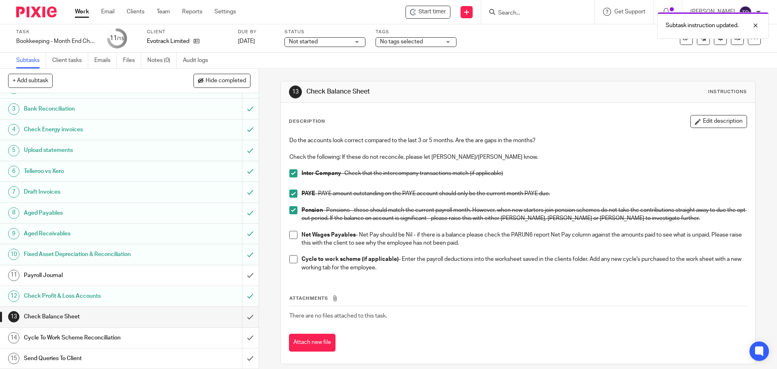
click at [293, 238] on span at bounding box center [293, 235] width 8 height 8
click at [294, 259] on span at bounding box center [293, 259] width 8 height 8
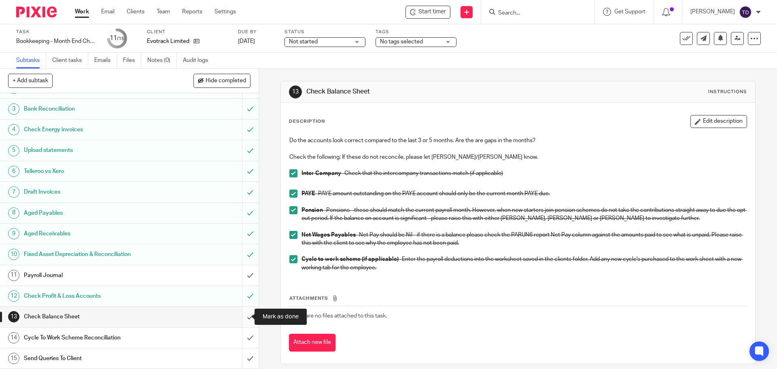
click at [243, 315] on input "submit" at bounding box center [129, 316] width 259 height 20
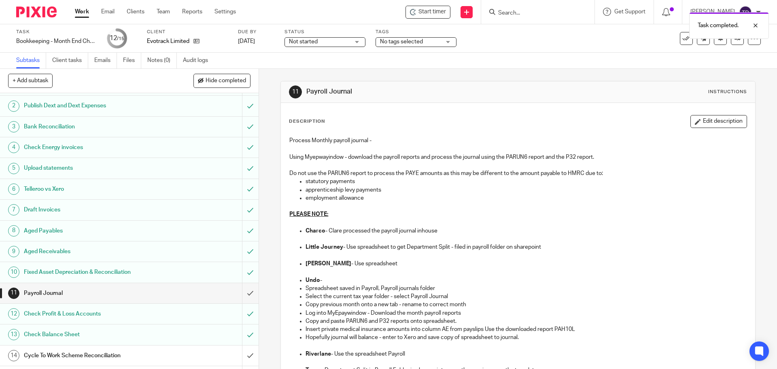
scroll to position [36, 0]
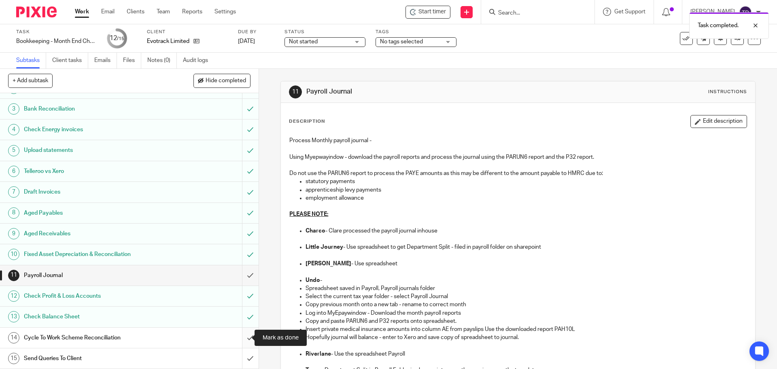
click at [245, 338] on input "submit" at bounding box center [129, 338] width 259 height 20
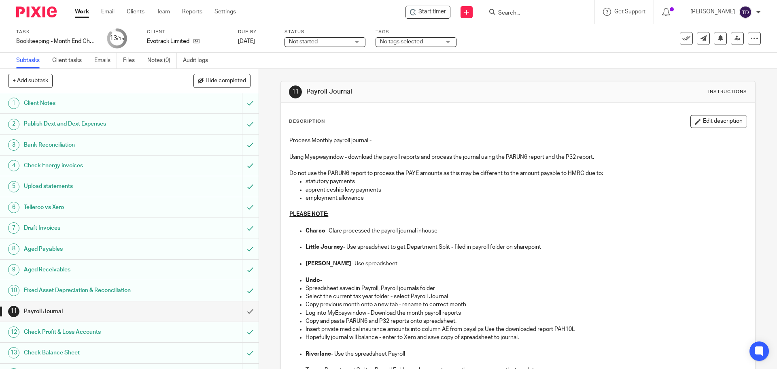
click at [160, 332] on div "Check Profit & Loss Accounts" at bounding box center [129, 332] width 210 height 12
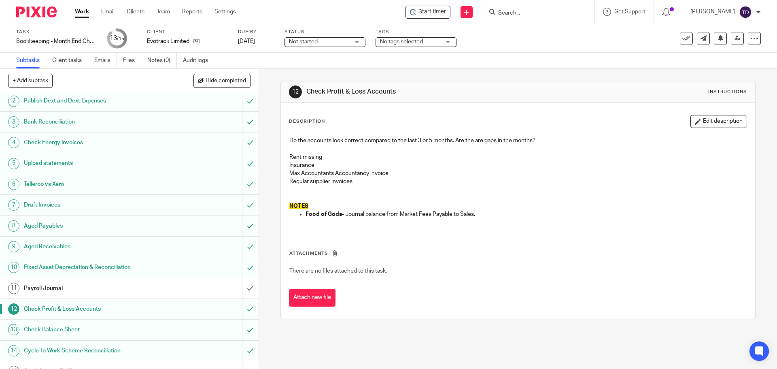
scroll to position [36, 0]
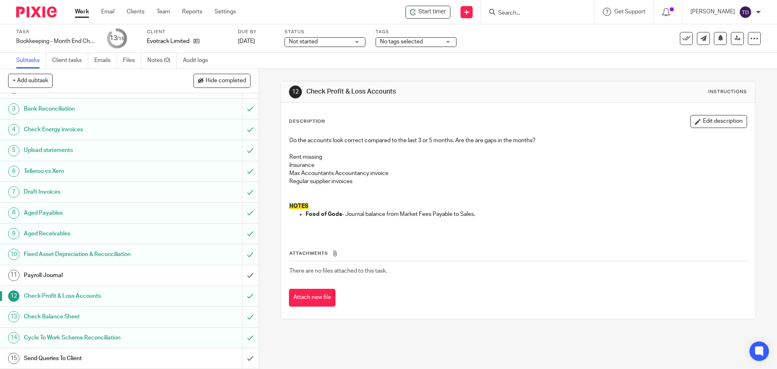
click at [163, 314] on div "Check Balance Sheet" at bounding box center [129, 317] width 210 height 12
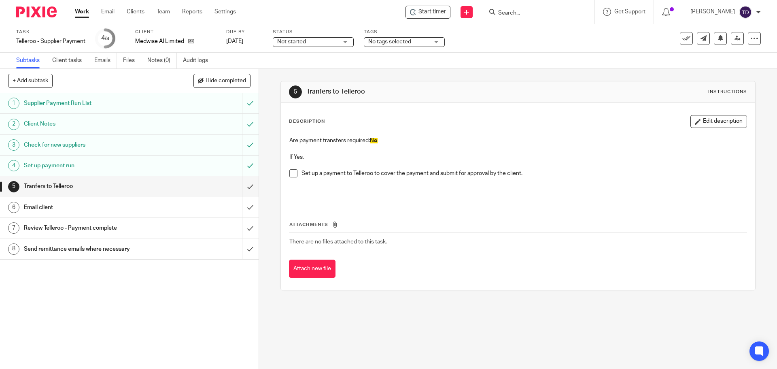
click at [87, 12] on link "Work" at bounding box center [82, 12] width 14 height 8
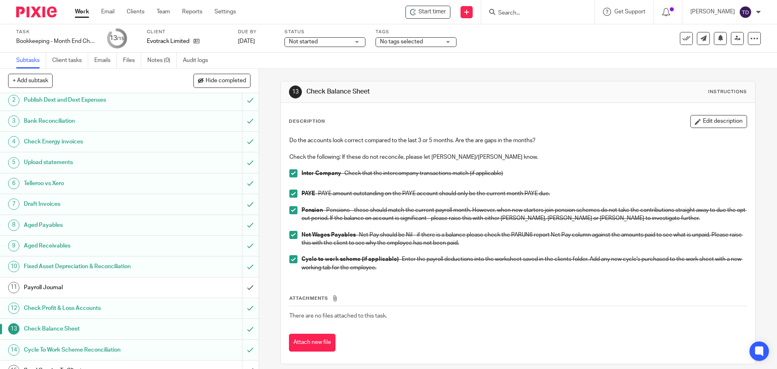
scroll to position [36, 0]
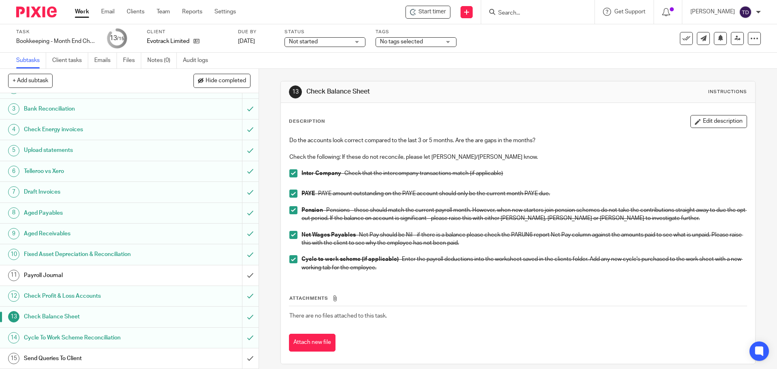
click at [83, 11] on link "Work" at bounding box center [82, 12] width 14 height 8
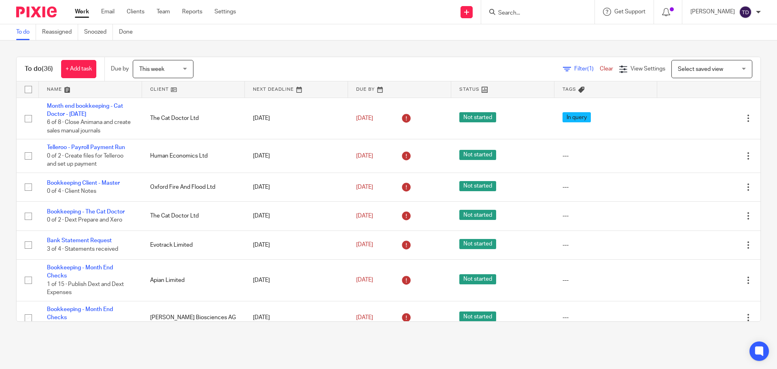
click at [572, 62] on div "Filter (1) Clear View Settings View Settings (1) Filters Clear Save Manage save…" at bounding box center [484, 69] width 553 height 18
click at [575, 69] on span "Filter (1)" at bounding box center [588, 69] width 26 height 6
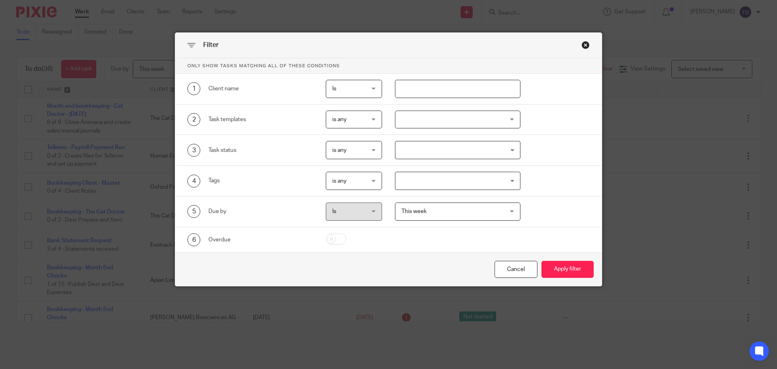
click at [430, 86] on input "text" at bounding box center [458, 89] width 126 height 18
type input "evotrack"
click at [542, 261] on button "Apply filter" at bounding box center [568, 269] width 52 height 17
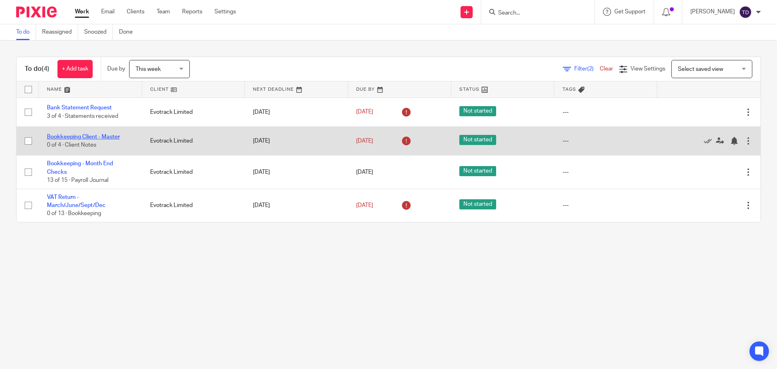
click at [100, 136] on link "Bookkeeping Client - Master" at bounding box center [83, 137] width 73 height 6
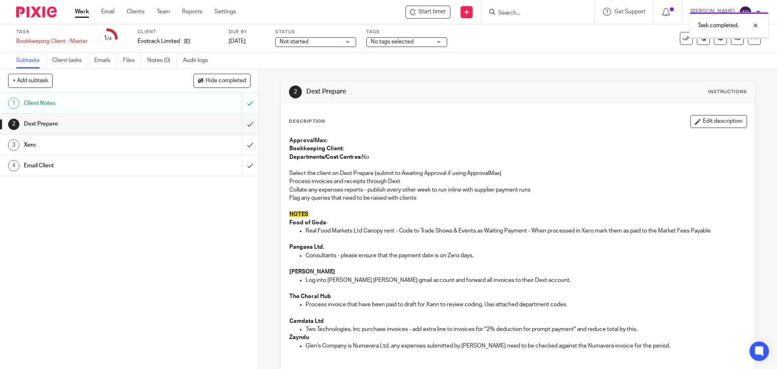
click at [243, 121] on input "submit" at bounding box center [129, 124] width 259 height 20
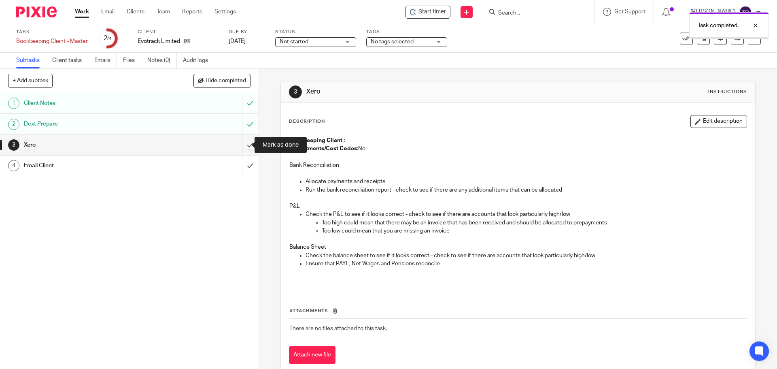
click at [240, 139] on input "submit" at bounding box center [129, 145] width 259 height 20
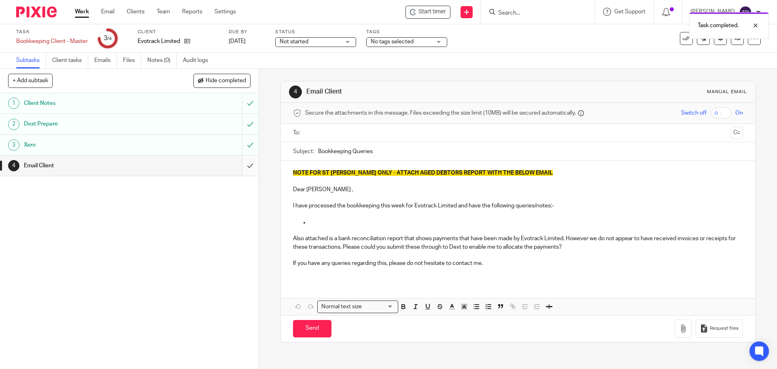
click at [240, 165] on input "submit" at bounding box center [129, 165] width 259 height 20
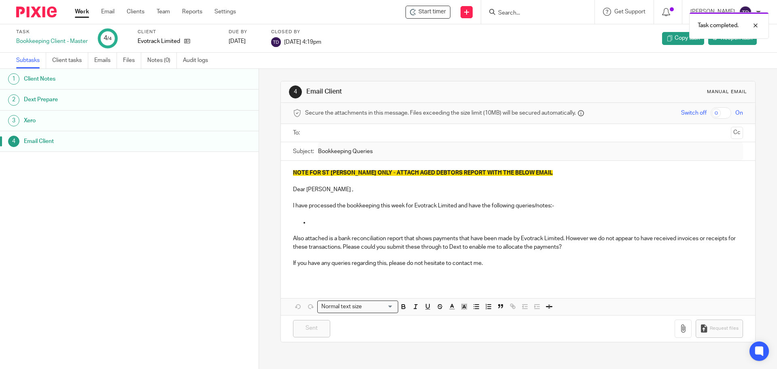
click at [85, 15] on link "Work" at bounding box center [82, 12] width 14 height 8
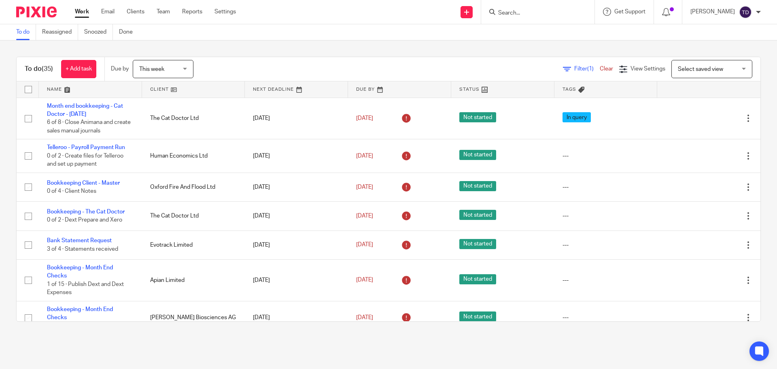
click at [375, 340] on main "To do Reassigned Snoozed Done To do (35) + Add task Due by This week This week …" at bounding box center [388, 184] width 777 height 369
drag, startPoint x: 187, startPoint y: 340, endPoint x: 177, endPoint y: 328, distance: 16.1
click at [187, 339] on main "To do Reassigned Snoozed Done To do (35) + Add task Due by This week This week …" at bounding box center [388, 184] width 777 height 369
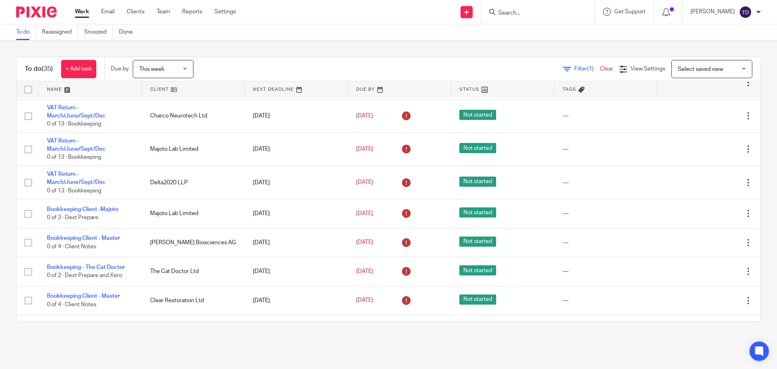
scroll to position [392, 0]
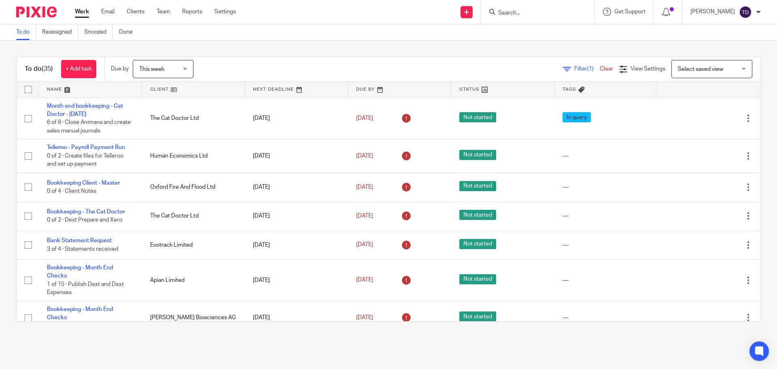
click at [480, 40] on main "To do Reassigned Snoozed Done To do (35) + Add task Due by This week This week …" at bounding box center [388, 184] width 777 height 369
click at [759, 10] on div at bounding box center [758, 12] width 5 height 5
click at [722, 56] on span "Logout" at bounding box center [724, 56] width 18 height 6
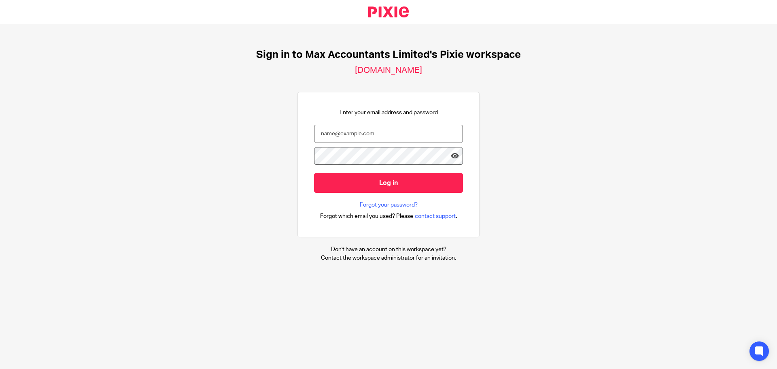
type input "[PERSON_NAME][EMAIL_ADDRESS][DOMAIN_NAME]"
